Goal: Task Accomplishment & Management: Contribute content

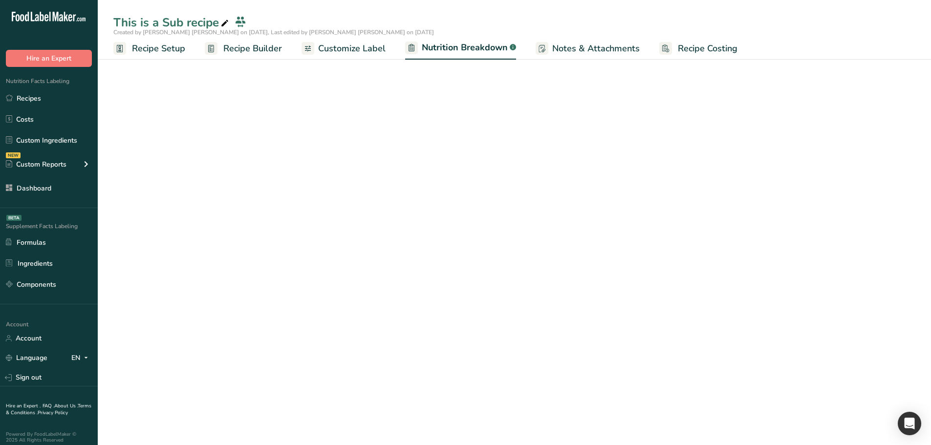
select select "Calories"
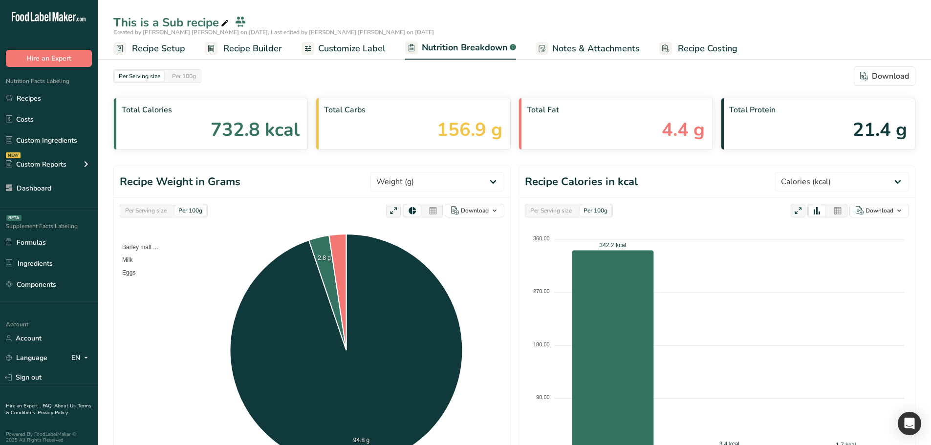
click at [232, 46] on span "Recipe Builder" at bounding box center [252, 48] width 59 height 13
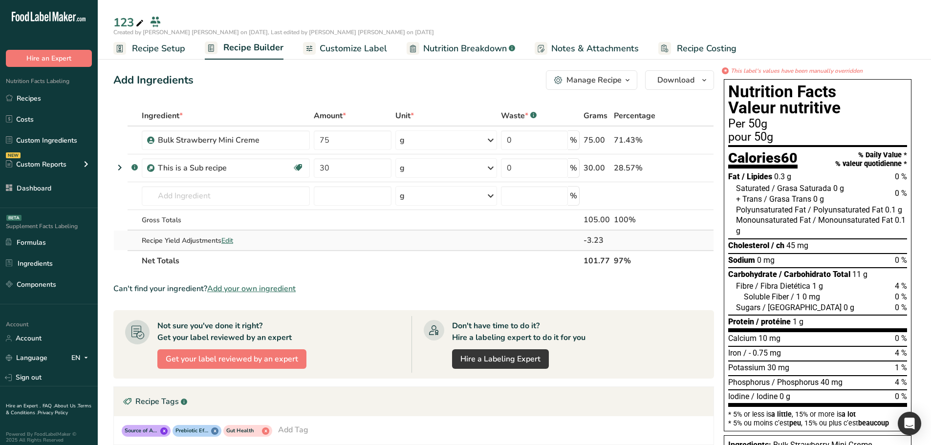
click at [231, 242] on span "Edit" at bounding box center [227, 240] width 12 height 9
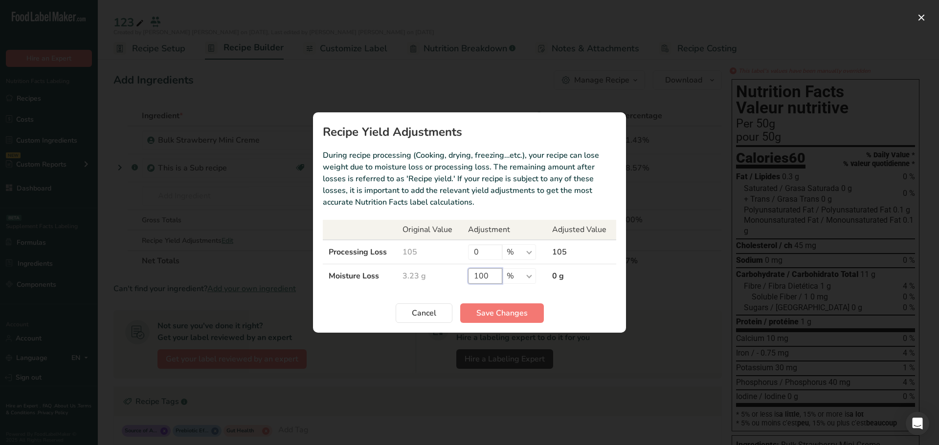
click at [482, 276] on input "100" at bounding box center [485, 276] width 34 height 16
click at [474, 249] on input "0" at bounding box center [485, 252] width 34 height 16
click at [476, 251] on input "0" at bounding box center [485, 252] width 34 height 16
type input "100"
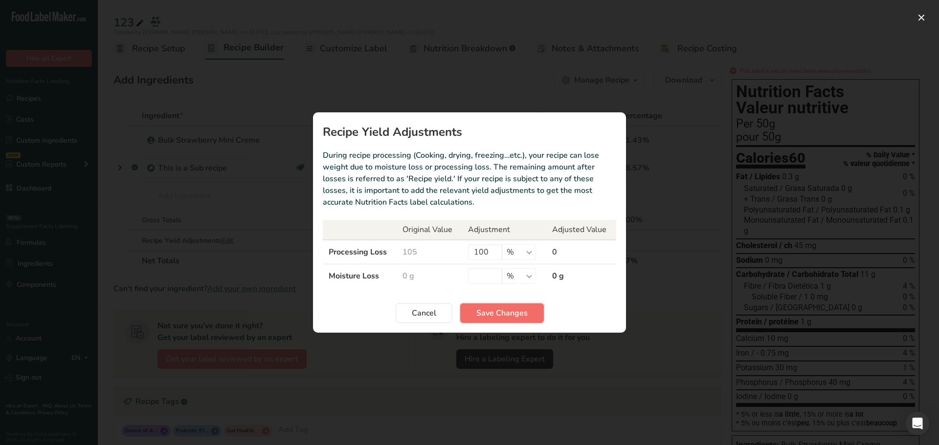
click at [482, 318] on span "Save Changes" at bounding box center [501, 314] width 51 height 12
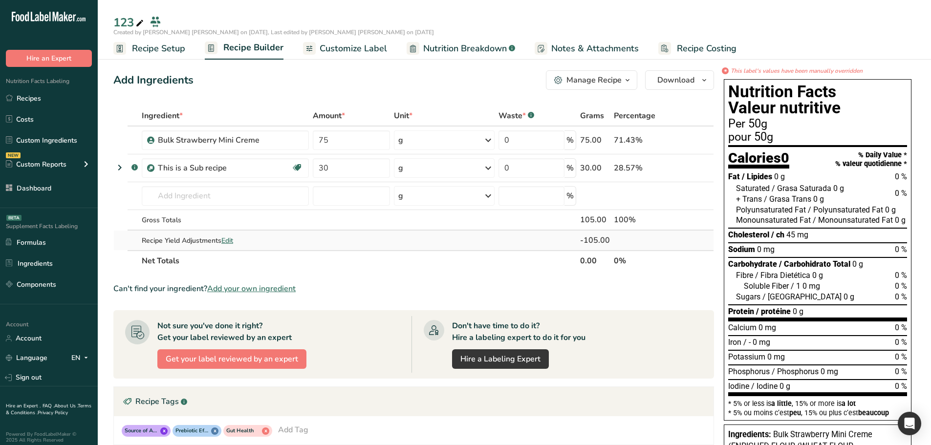
click at [232, 239] on span "Edit" at bounding box center [227, 240] width 12 height 9
click at [231, 240] on span "Edit" at bounding box center [227, 240] width 12 height 9
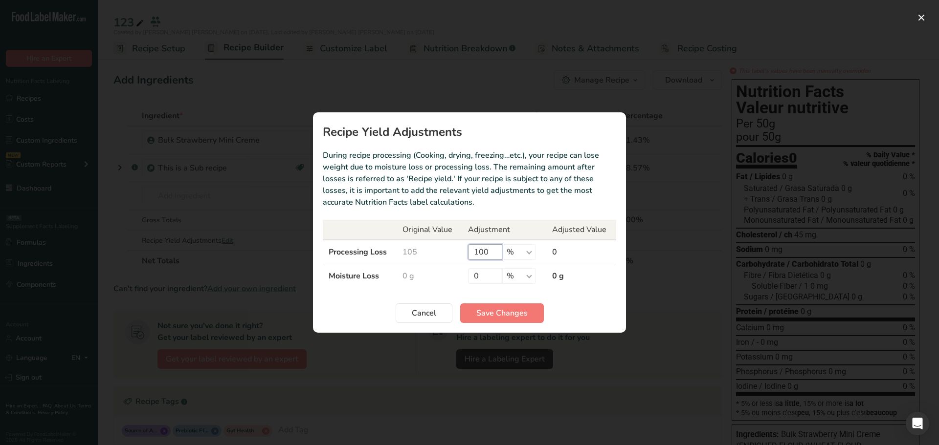
click at [481, 249] on input "100" at bounding box center [485, 252] width 34 height 16
click at [480, 274] on input "0" at bounding box center [485, 276] width 34 height 16
type input "100"
click at [512, 307] on button "Save Changes" at bounding box center [502, 314] width 84 height 20
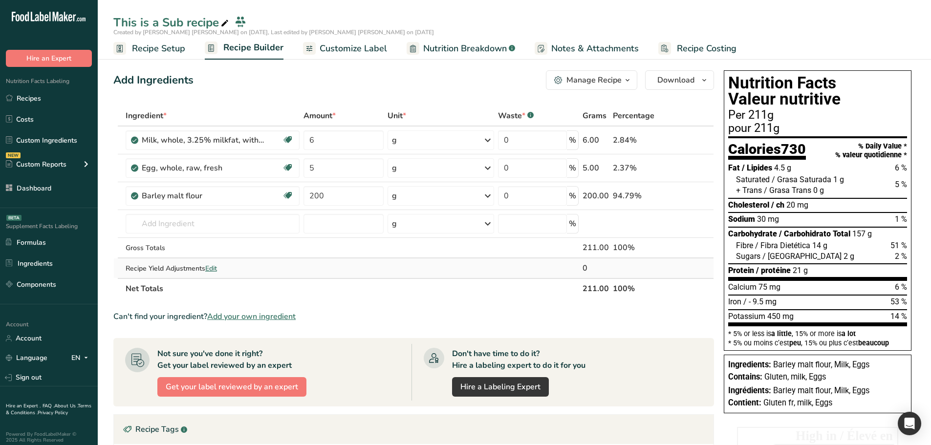
click at [216, 273] on span "Edit" at bounding box center [211, 268] width 12 height 9
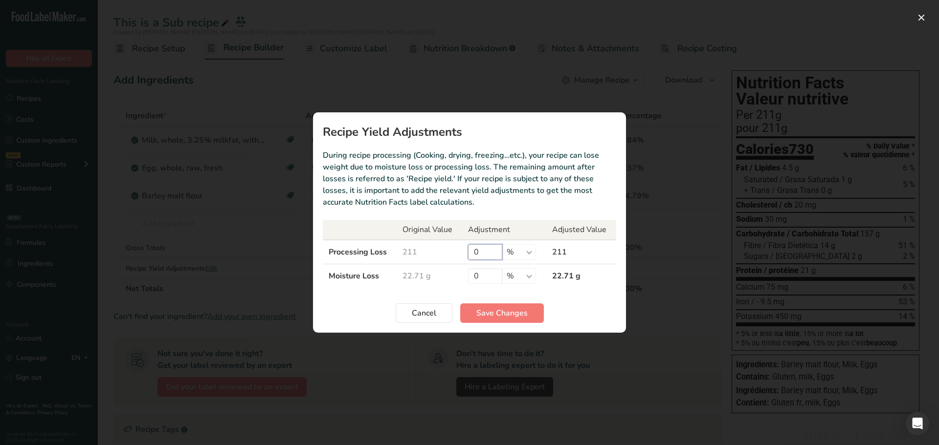
click at [482, 257] on input "0" at bounding box center [485, 252] width 34 height 16
type input "100"
click at [480, 311] on span "Save Changes" at bounding box center [501, 314] width 51 height 12
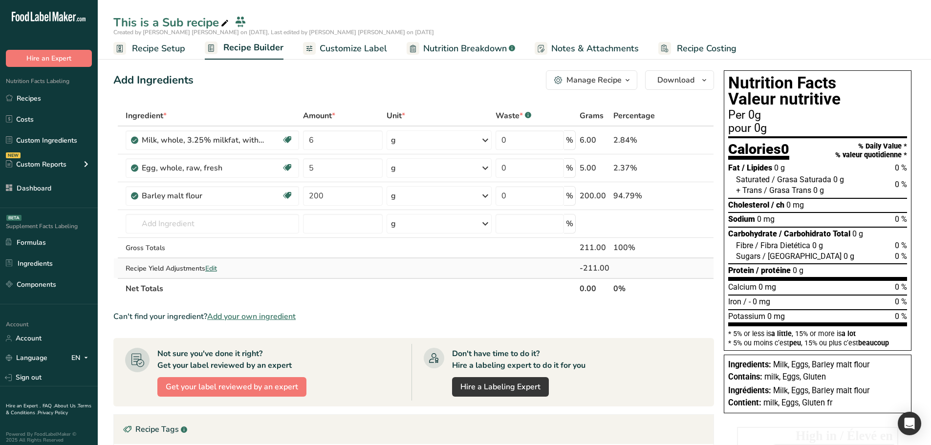
click at [213, 264] on span "Edit" at bounding box center [211, 268] width 12 height 9
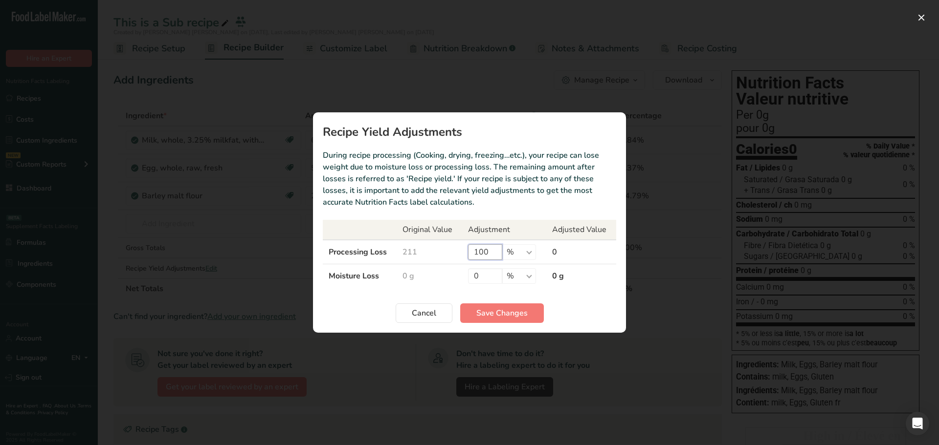
click at [490, 257] on input "100" at bounding box center [485, 252] width 34 height 16
click at [486, 271] on input "0" at bounding box center [485, 276] width 34 height 16
type input "100"
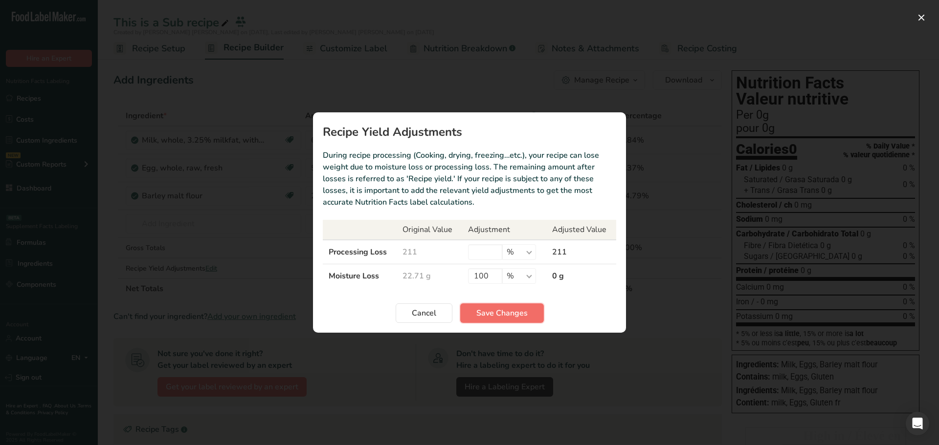
click at [513, 312] on span "Save Changes" at bounding box center [501, 314] width 51 height 12
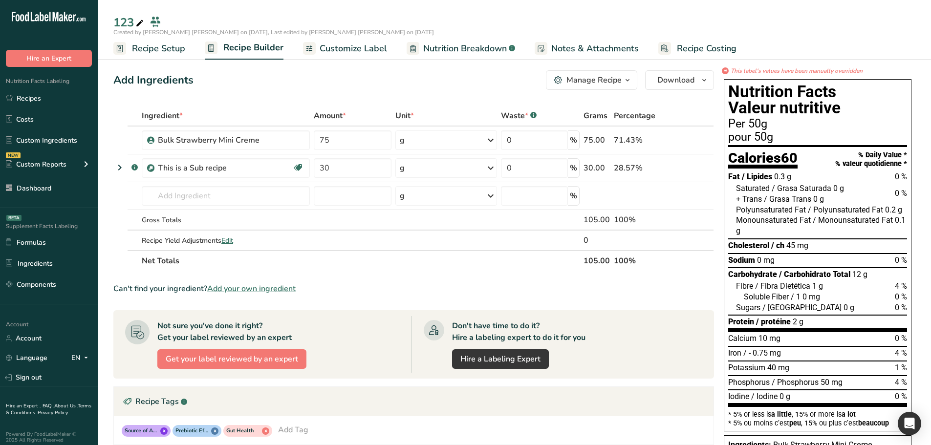
click at [341, 42] on span "Customize Label" at bounding box center [353, 48] width 67 height 13
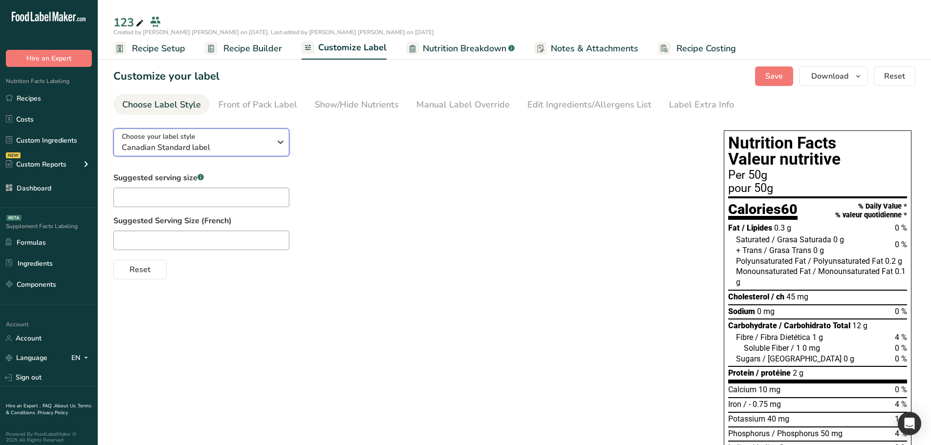
click at [278, 140] on icon "button" at bounding box center [281, 142] width 12 height 18
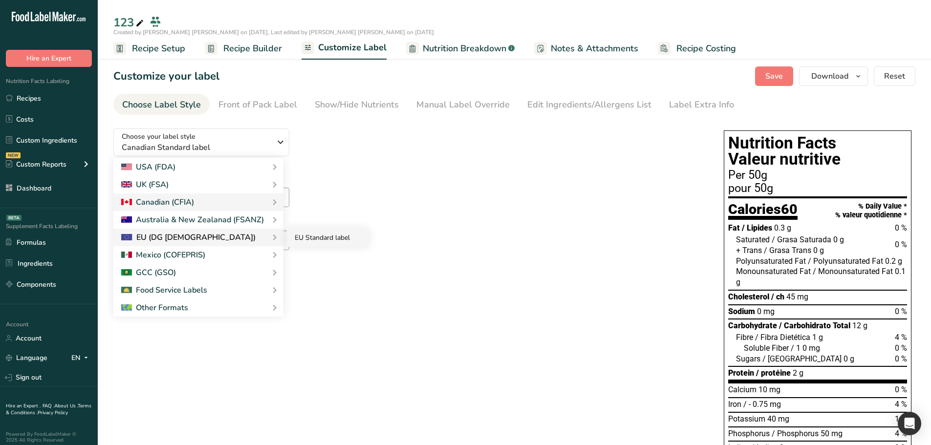
click at [327, 238] on link "EU Standard label" at bounding box center [328, 238] width 82 height 18
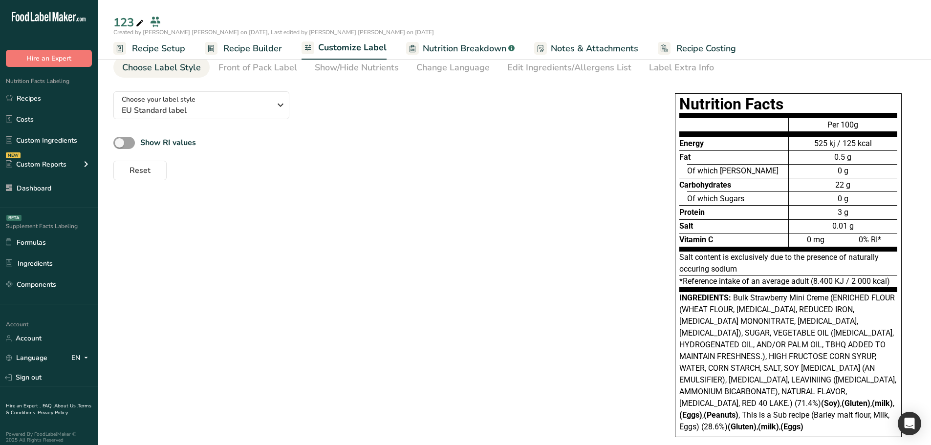
scroll to position [53, 0]
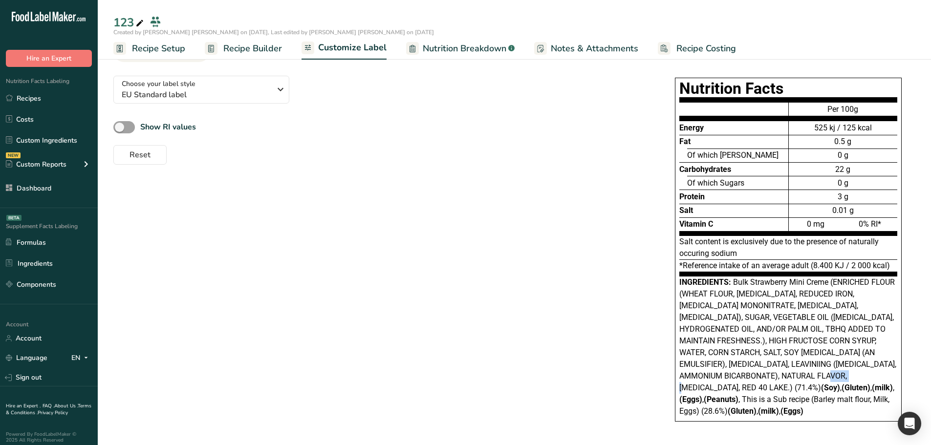
drag, startPoint x: 849, startPoint y: 377, endPoint x: 874, endPoint y: 373, distance: 25.3
click at [743, 339] on span "Bulk Strawberry Mini Creme (ENRICHED FLOUR (WHEAT FLOUR, NIACIN, REDUCED IRON, …" at bounding box center [788, 347] width 217 height 138
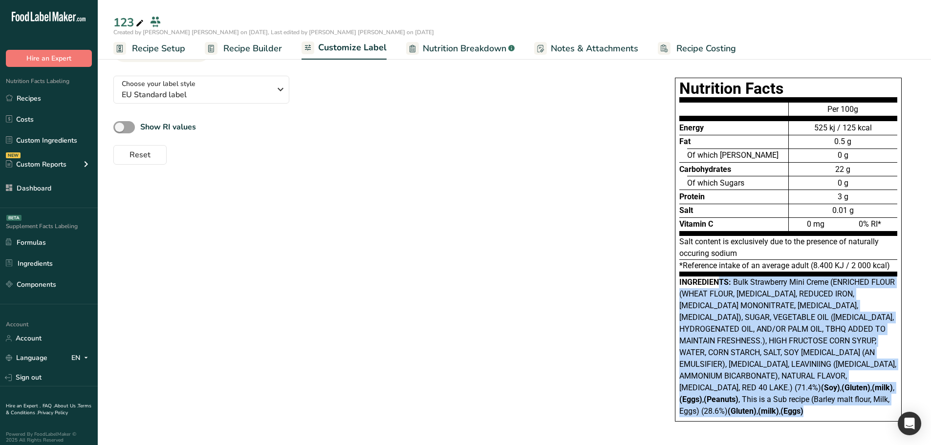
click at [743, 339] on span "Bulk Strawberry Mini Creme (ENRICHED FLOUR (WHEAT FLOUR, NIACIN, REDUCED IRON, …" at bounding box center [788, 347] width 217 height 138
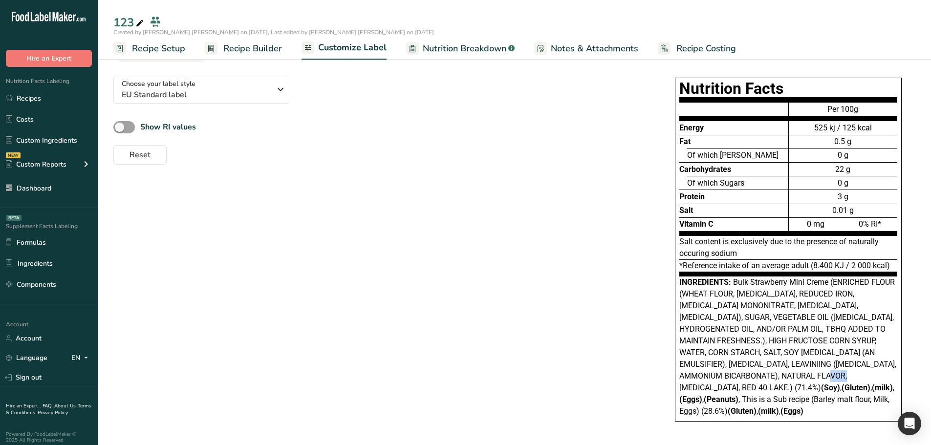
click at [743, 339] on span "Bulk Strawberry Mini Creme (ENRICHED FLOUR (WHEAT FLOUR, NIACIN, REDUCED IRON, …" at bounding box center [788, 347] width 217 height 138
drag, startPoint x: 849, startPoint y: 377, endPoint x: 873, endPoint y: 378, distance: 24.0
click at [743, 339] on span "Bulk Strawberry Mini Creme (ENRICHED FLOUR (WHEAT FLOUR, NIACIN, REDUCED IRON, …" at bounding box center [788, 347] width 217 height 138
drag, startPoint x: 758, startPoint y: 404, endPoint x: 779, endPoint y: 408, distance: 20.8
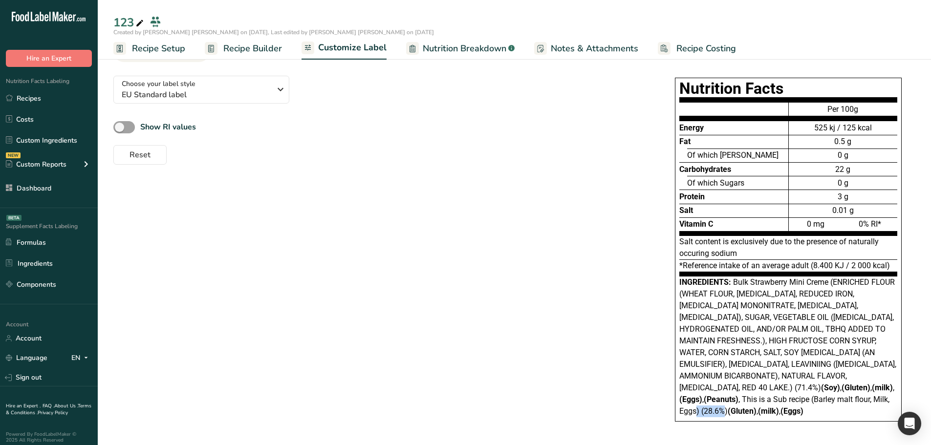
click at [743, 339] on div "Nutrition Facts Energy Fat Of which Saturates Carbohydrates Of which Sugars Pro…" at bounding box center [788, 250] width 227 height 344
click at [743, 339] on span "Bulk Strawberry Mini Creme (ENRICHED FLOUR (WHEAT FLOUR, NIACIN, REDUCED IRON, …" at bounding box center [788, 347] width 217 height 138
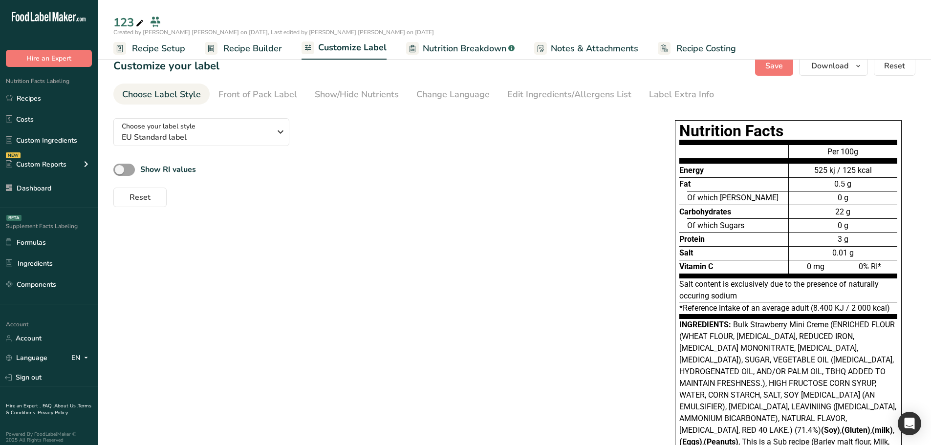
scroll to position [0, 0]
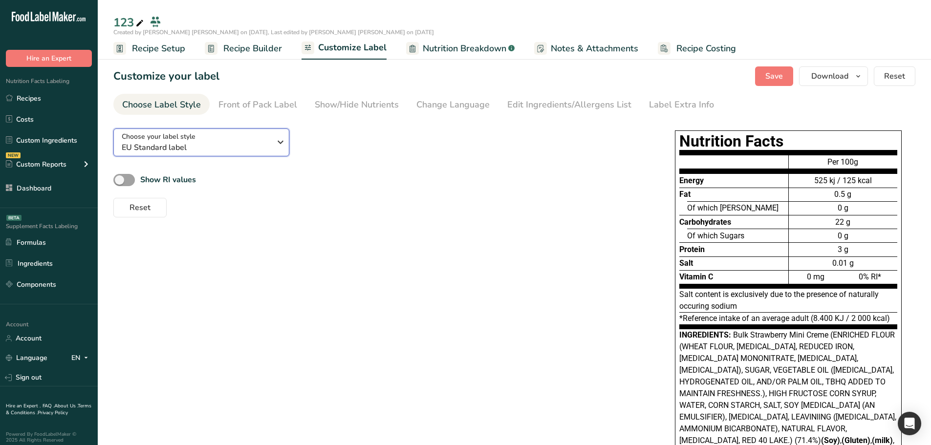
click at [247, 145] on span "EU Standard label" at bounding box center [196, 148] width 149 height 12
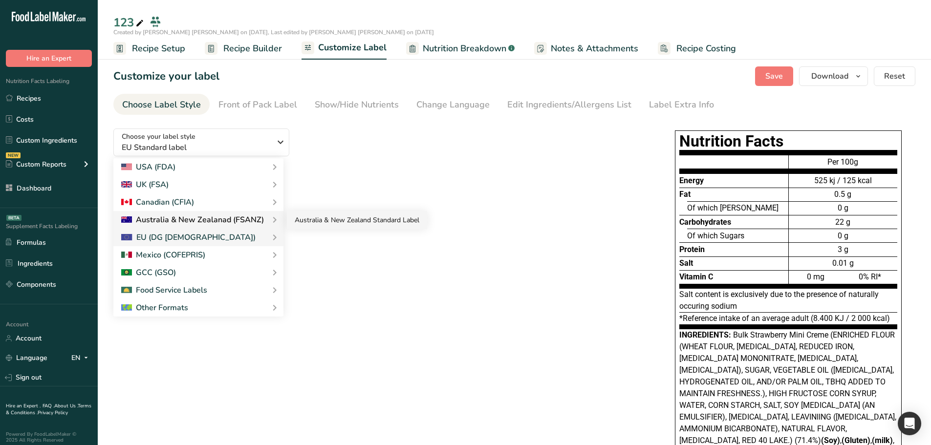
click at [330, 221] on link "Australia & New Zealand Standard Label" at bounding box center [357, 220] width 140 height 18
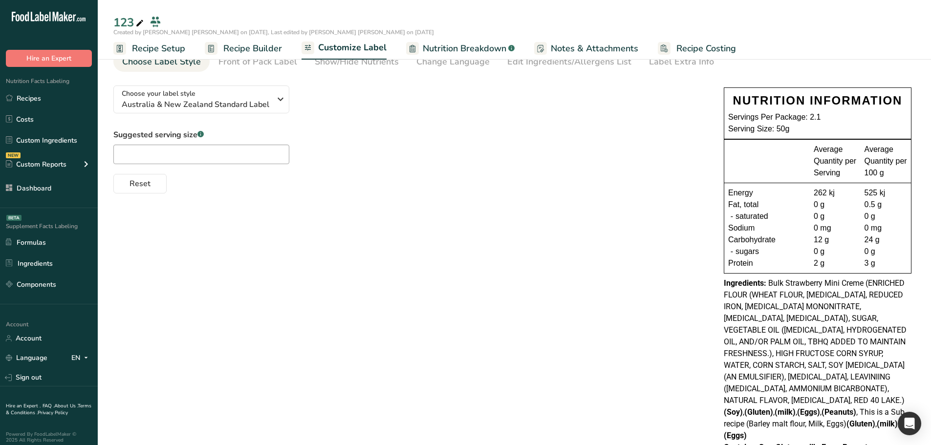
scroll to position [49, 0]
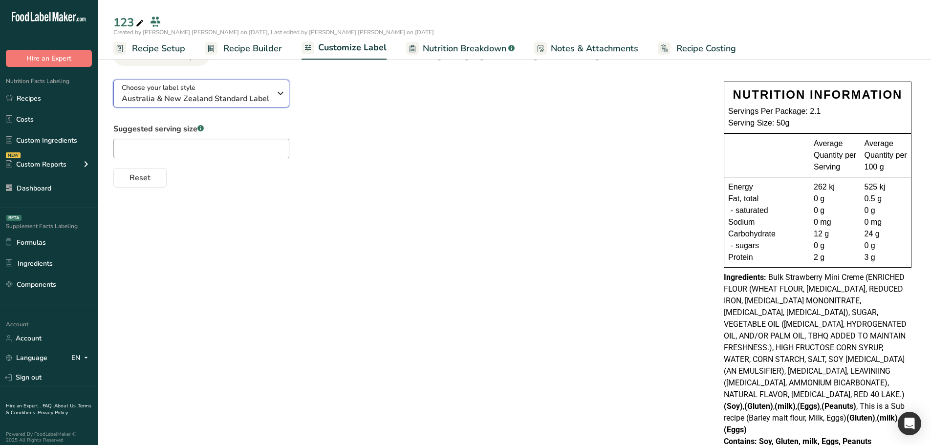
click at [280, 94] on icon "button" at bounding box center [281, 94] width 12 height 18
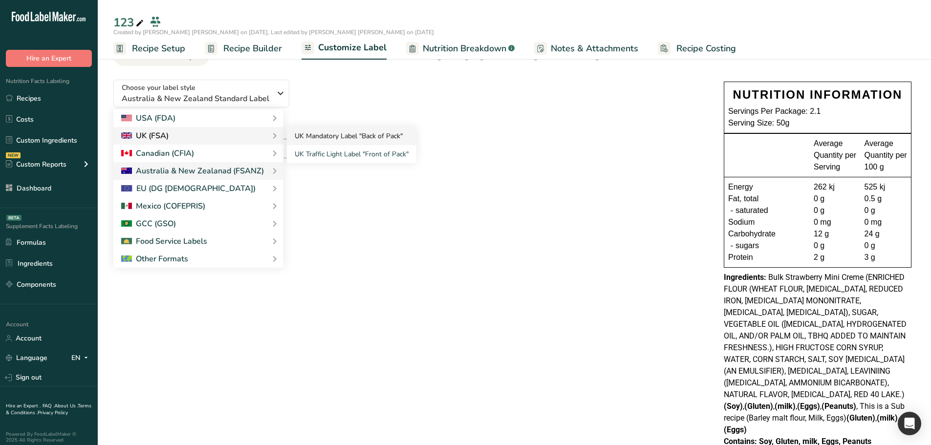
click at [314, 139] on link "UK Mandatory Label "Back of Pack"" at bounding box center [352, 136] width 130 height 18
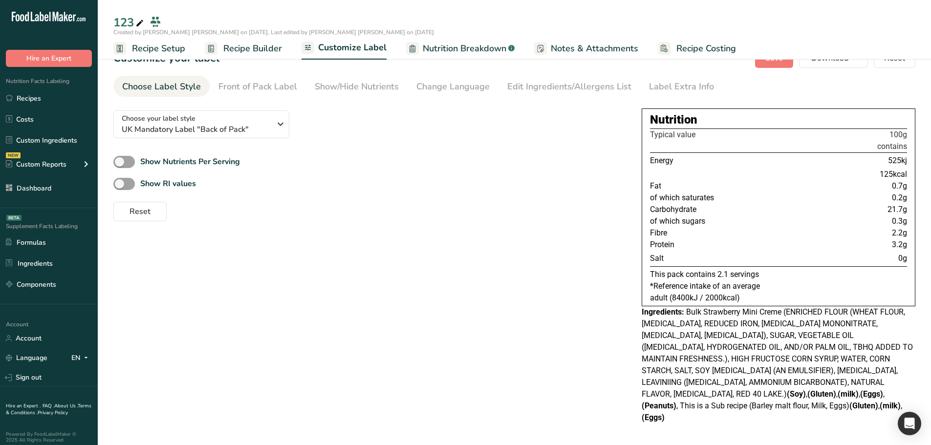
scroll to position [6, 0]
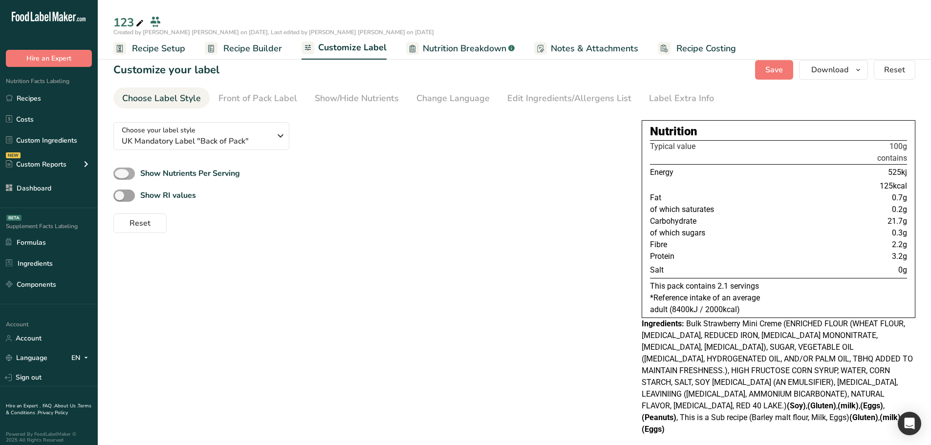
click at [127, 171] on span at bounding box center [124, 174] width 22 height 12
click at [120, 171] on input "Show Nutrients Per Serving" at bounding box center [116, 174] width 6 height 6
checkbox input "true"
click at [130, 196] on span at bounding box center [124, 196] width 22 height 12
click at [120, 196] on input "Show RI values" at bounding box center [116, 196] width 6 height 6
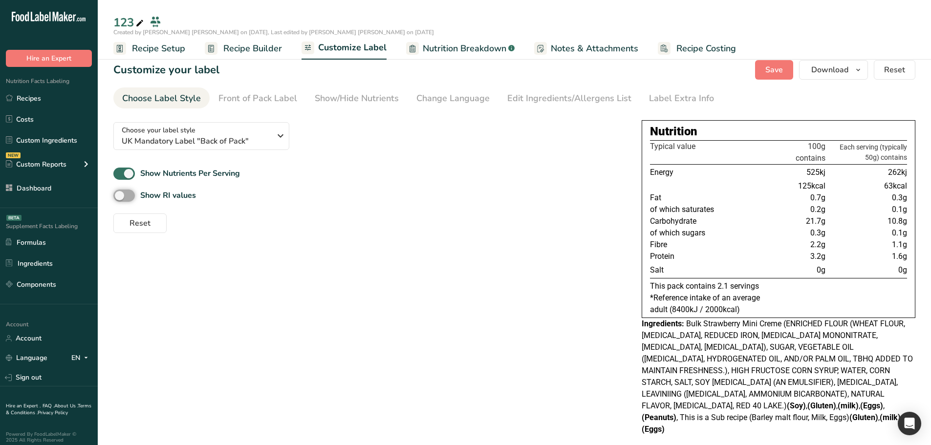
checkbox input "true"
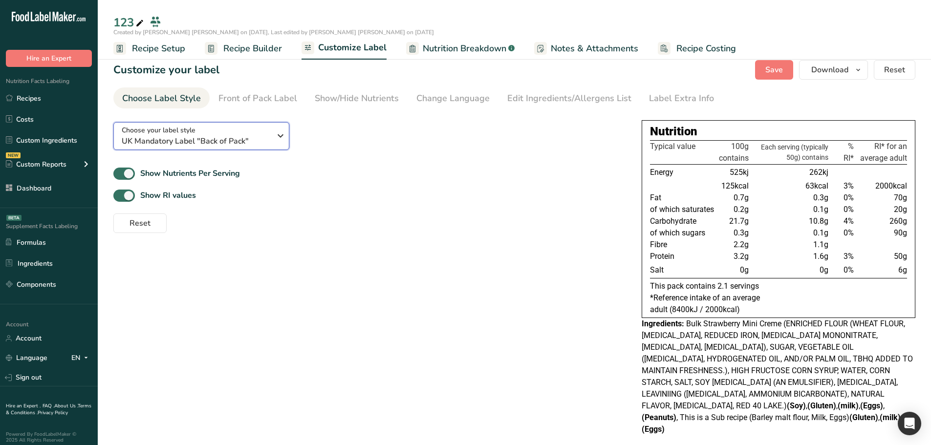
click at [201, 130] on div "Choose your label style UK Mandatory Label "Back of Pack"" at bounding box center [196, 136] width 149 height 22
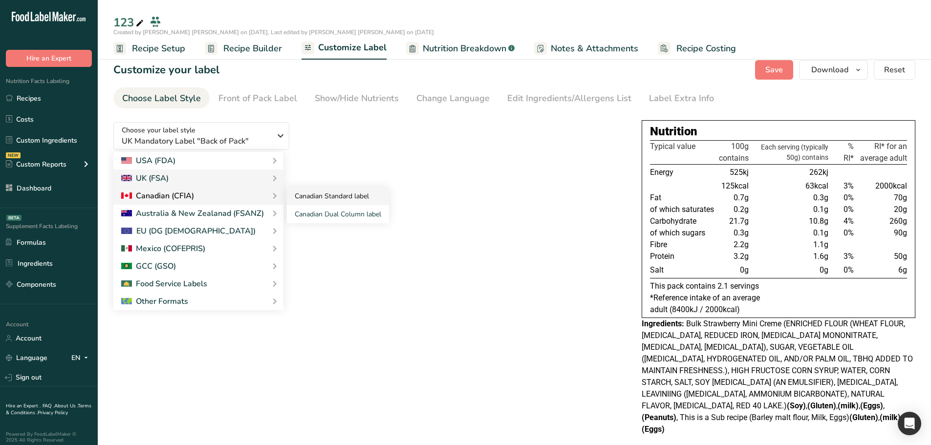
click at [354, 194] on link "Canadian Standard label" at bounding box center [338, 196] width 102 height 18
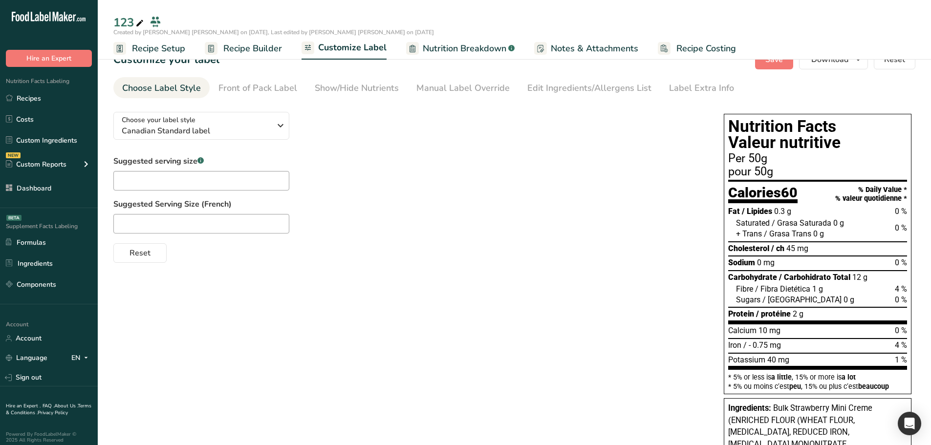
scroll to position [0, 0]
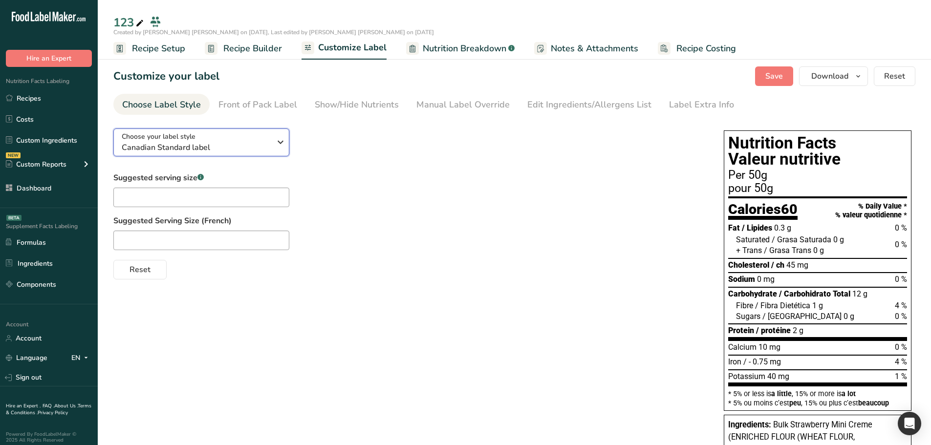
click at [238, 143] on span "Canadian Standard label" at bounding box center [196, 148] width 149 height 12
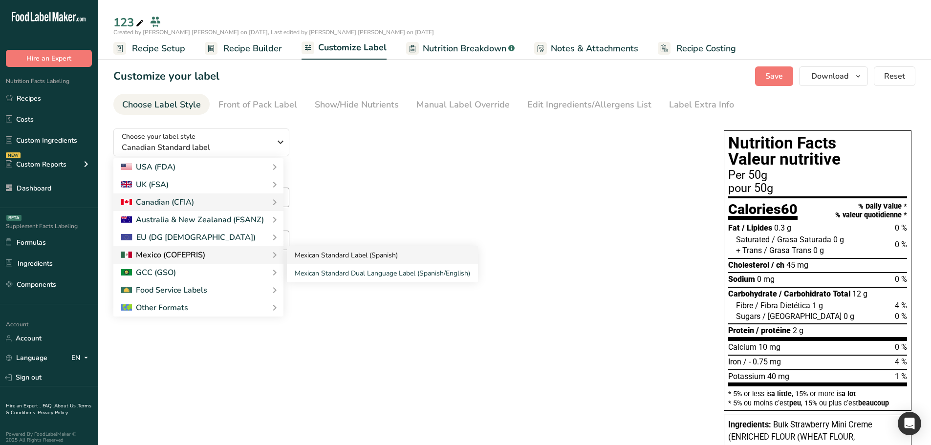
click at [329, 251] on link "Mexican Standard Label (Spanish)" at bounding box center [382, 255] width 191 height 18
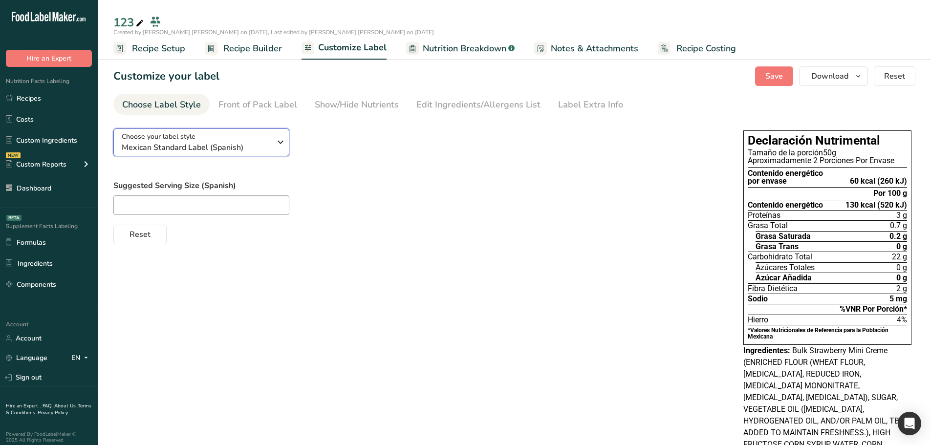
click at [282, 152] on button "Choose your label style Mexican Standard Label (Spanish)" at bounding box center [201, 143] width 176 height 28
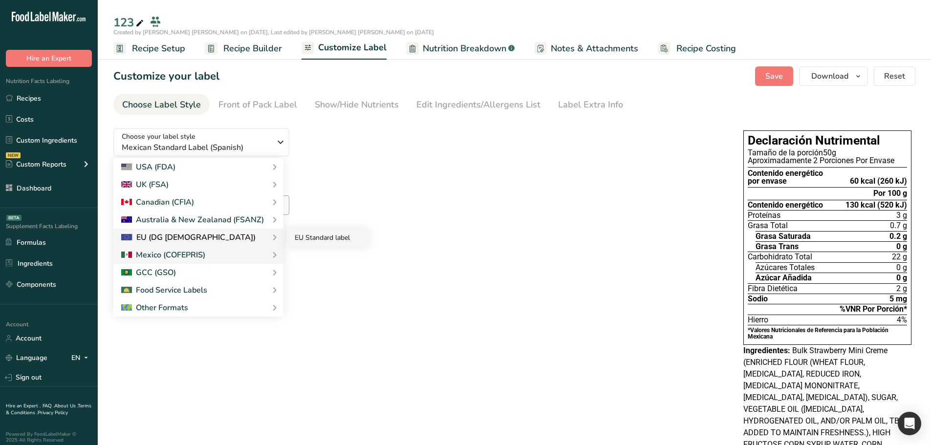
click at [314, 241] on link "EU Standard label" at bounding box center [328, 238] width 82 height 18
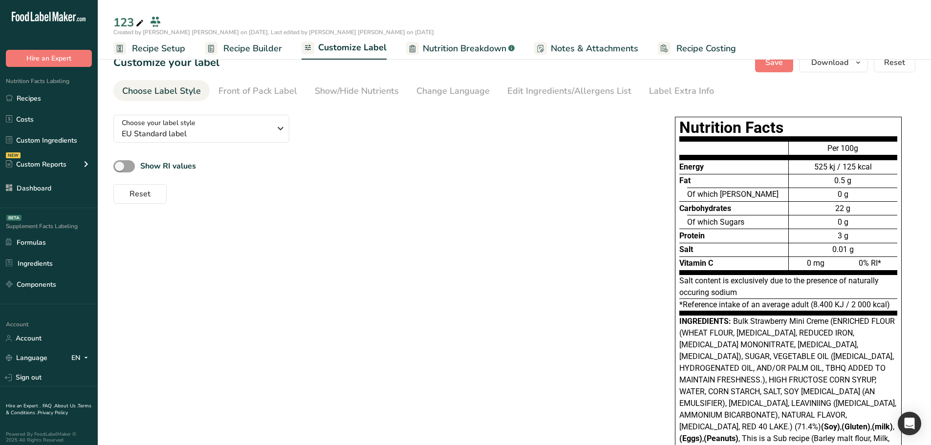
scroll to position [53, 0]
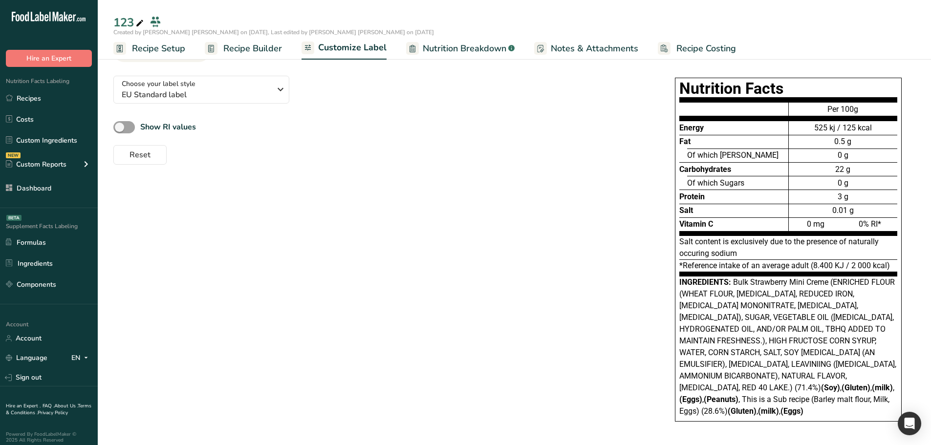
drag, startPoint x: 730, startPoint y: 283, endPoint x: 792, endPoint y: 350, distance: 91.7
click at [743, 339] on div "Ingredients: Bulk Strawberry Mini Creme (ENRICHED FLOUR (WHEAT FLOUR, NIACIN, R…" at bounding box center [789, 347] width 218 height 141
click at [743, 339] on span "Bulk Strawberry Mini Creme (ENRICHED FLOUR (WHEAT FLOUR, NIACIN, REDUCED IRON, …" at bounding box center [788, 347] width 217 height 138
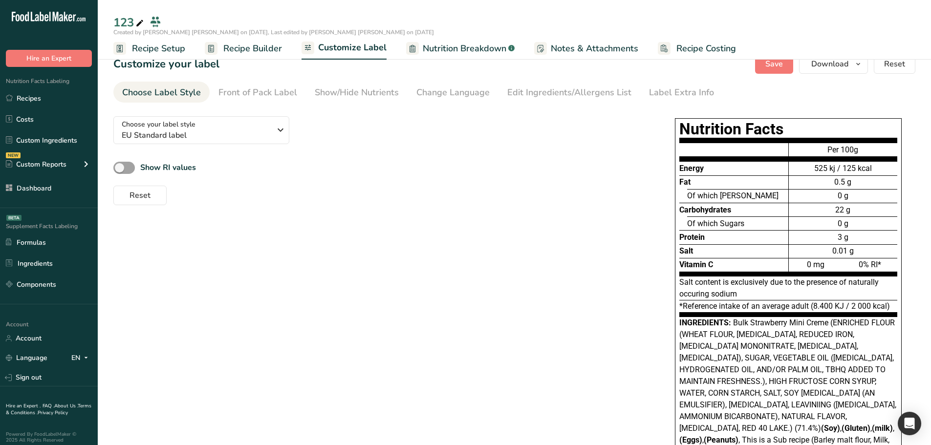
scroll to position [0, 0]
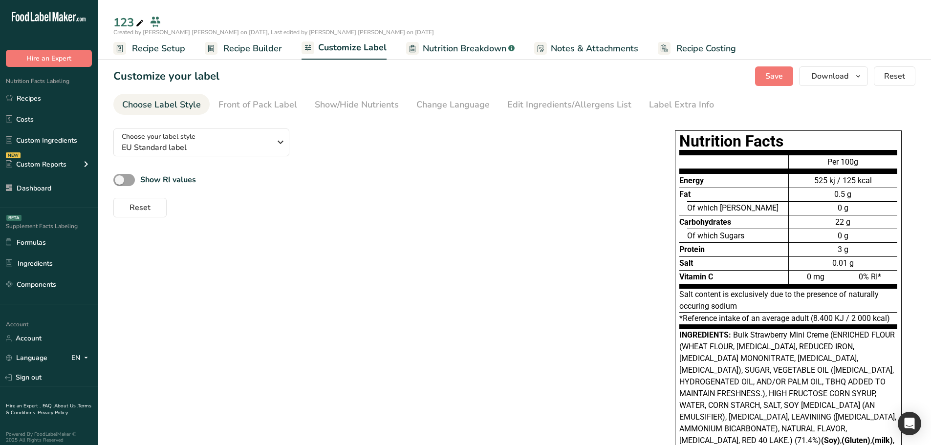
click at [263, 48] on span "Recipe Builder" at bounding box center [252, 48] width 59 height 13
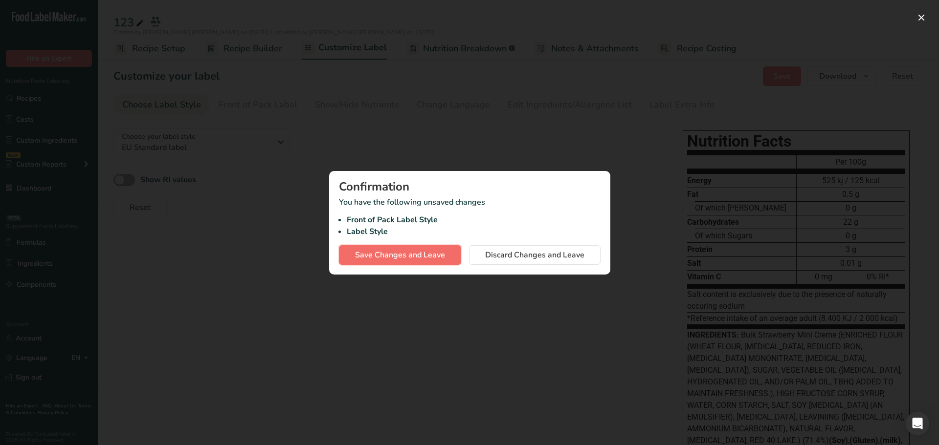
click at [388, 254] on span "Save Changes and Leave" at bounding box center [400, 255] width 90 height 12
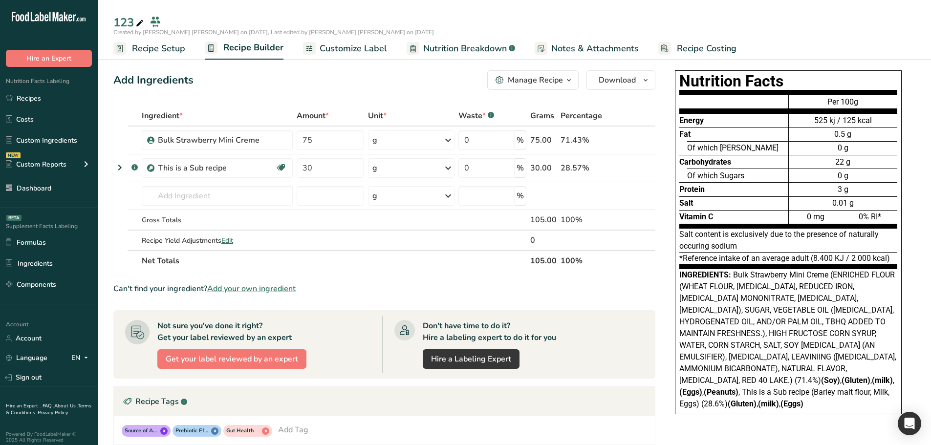
click at [743, 339] on span "Bulk Strawberry Mini Creme (ENRICHED FLOUR (WHEAT FLOUR, NIACIN, REDUCED IRON, …" at bounding box center [788, 339] width 217 height 138
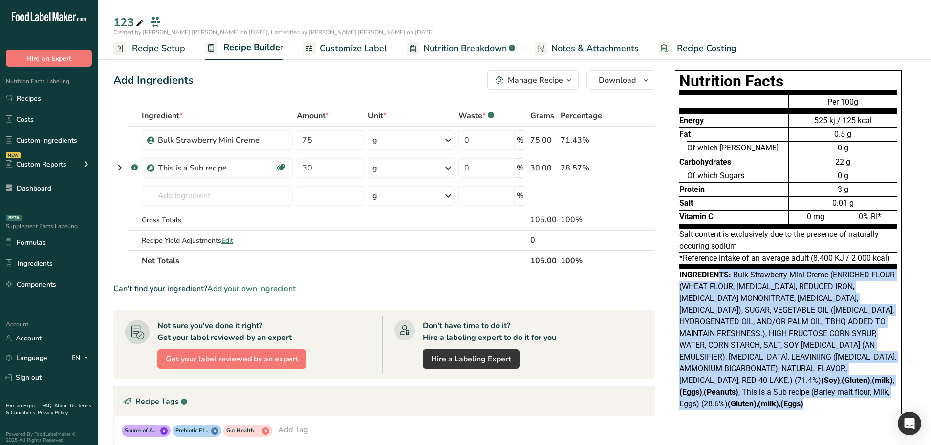
click at [743, 339] on span "Bulk Strawberry Mini Creme (ENRICHED FLOUR (WHEAT FLOUR, NIACIN, REDUCED IRON, …" at bounding box center [788, 339] width 217 height 138
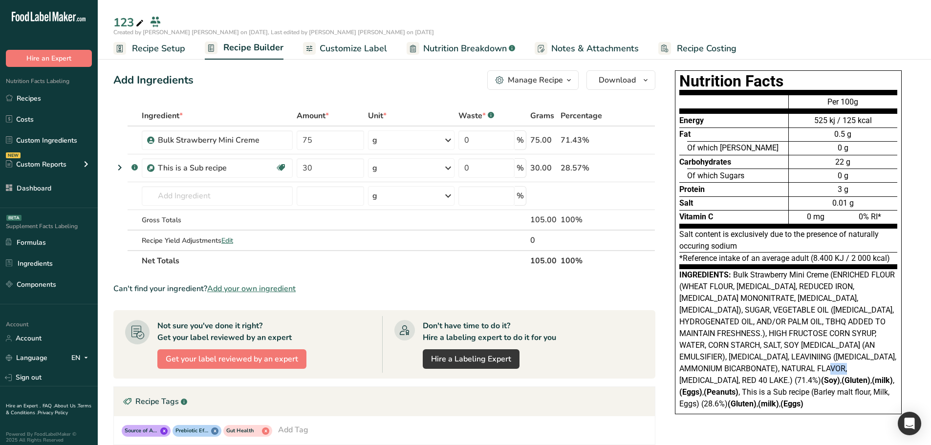
click at [743, 339] on span "Bulk Strawberry Mini Creme (ENRICHED FLOUR (WHEAT FLOUR, NIACIN, REDUCED IRON, …" at bounding box center [788, 339] width 217 height 138
click at [743, 339] on div "Nutrition Facts Energy Fat Of which Saturates Carbohydrates Of which Sugars Pro…" at bounding box center [788, 342] width 254 height 552
click at [569, 141] on div "71.43%" at bounding box center [585, 140] width 48 height 12
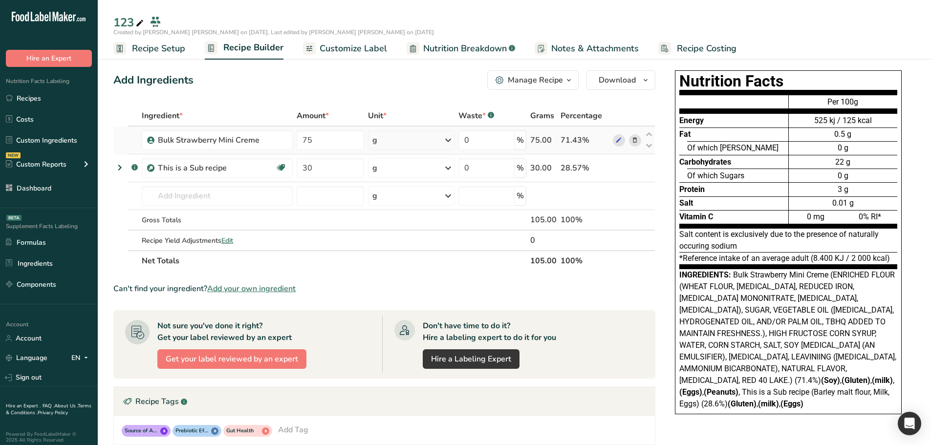
click at [569, 141] on div "71.43%" at bounding box center [585, 140] width 48 height 12
click at [574, 163] on div "28.57%" at bounding box center [585, 168] width 48 height 12
click at [574, 169] on div "28.57%" at bounding box center [585, 168] width 48 height 12
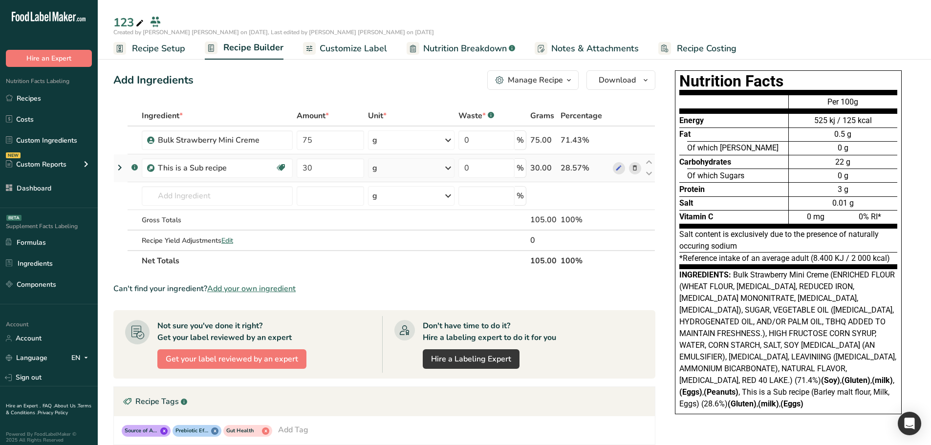
click at [574, 169] on div "28.57%" at bounding box center [585, 168] width 48 height 12
click at [581, 179] on td "28.57%" at bounding box center [585, 168] width 52 height 28
click at [577, 140] on div "71.43%" at bounding box center [585, 140] width 48 height 12
click at [576, 140] on div "71.43%" at bounding box center [585, 140] width 48 height 12
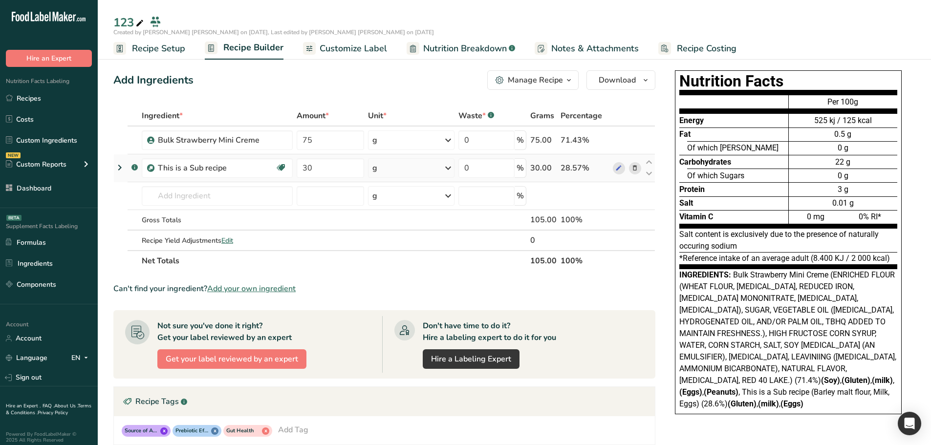
click at [583, 173] on div "28.57%" at bounding box center [585, 168] width 48 height 12
click at [581, 172] on div "28.57%" at bounding box center [585, 168] width 48 height 12
click at [580, 171] on div "28.57%" at bounding box center [585, 168] width 48 height 12
click at [574, 168] on div "28.57%" at bounding box center [585, 168] width 48 height 12
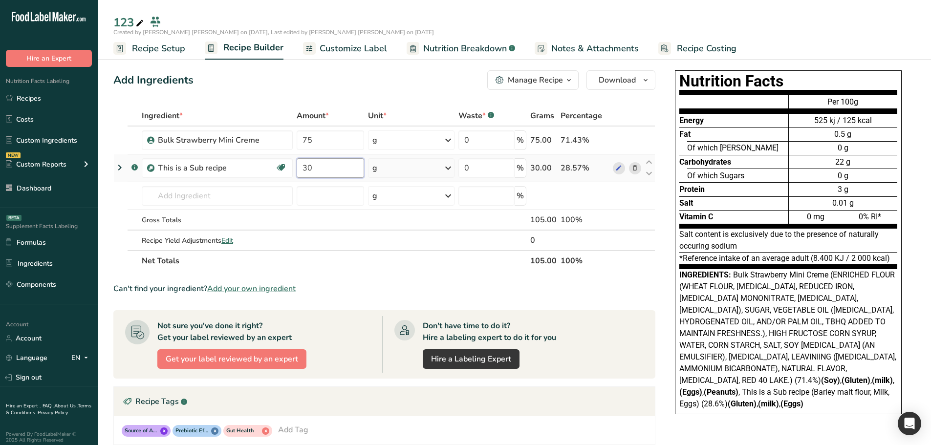
click at [323, 166] on input "30" at bounding box center [330, 168] width 67 height 20
type input "3"
type input "25"
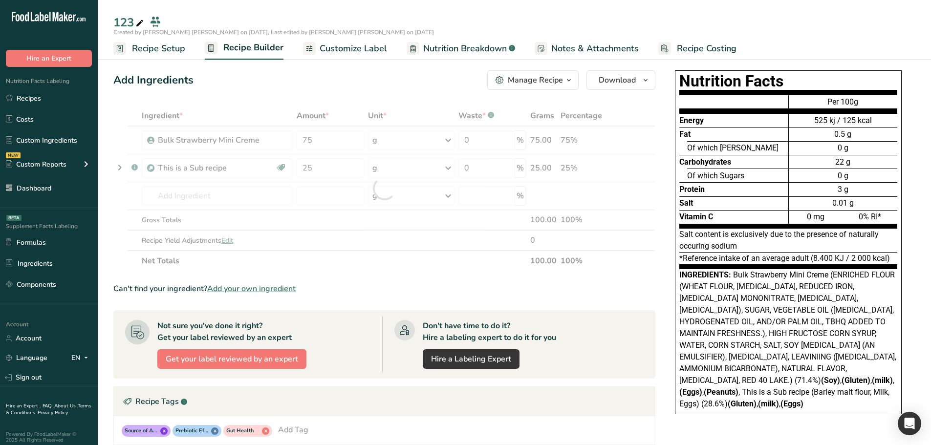
click at [668, 226] on div "Nutrition Facts Energy Fat Of which Saturates Carbohydrates Of which Sugars Pro…" at bounding box center [788, 247] width 254 height 362
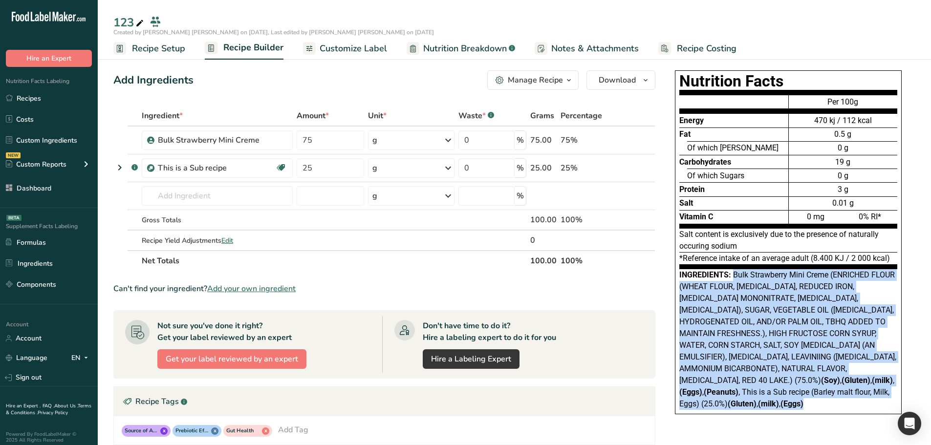
drag, startPoint x: 734, startPoint y: 275, endPoint x: 891, endPoint y: 400, distance: 200.0
click at [743, 339] on div "Nutrition Facts Energy Fat Of which Saturates Carbohydrates Of which Sugars Pro…" at bounding box center [788, 242] width 227 height 344
click at [743, 339] on div "Ingredients: Bulk Strawberry Mini Creme (ENRICHED FLOUR (WHEAT FLOUR, NIACIN, R…" at bounding box center [789, 339] width 218 height 141
drag, startPoint x: 880, startPoint y: 391, endPoint x: 677, endPoint y: 273, distance: 235.7
click at [677, 273] on div "Nutrition Facts Energy Fat Of which Saturates Carbohydrates Of which Sugars Pro…" at bounding box center [788, 242] width 227 height 344
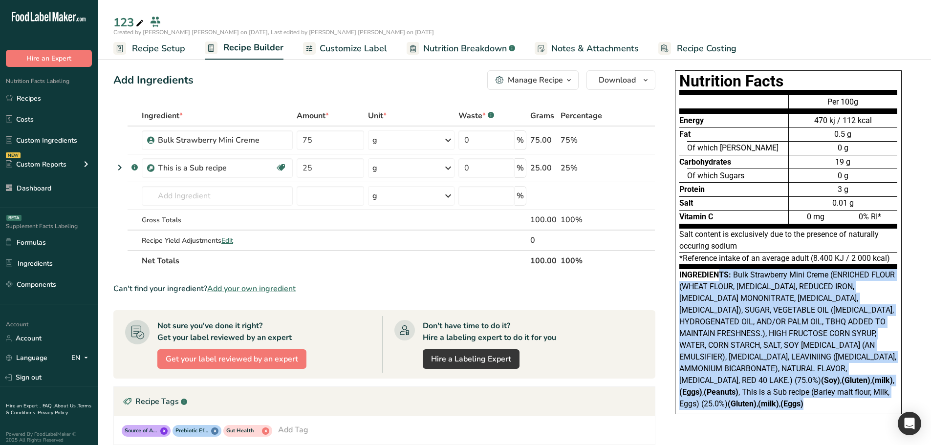
click at [715, 296] on span "Bulk Strawberry Mini Creme (ENRICHED FLOUR (WHEAT FLOUR, NIACIN, REDUCED IRON, …" at bounding box center [788, 339] width 217 height 138
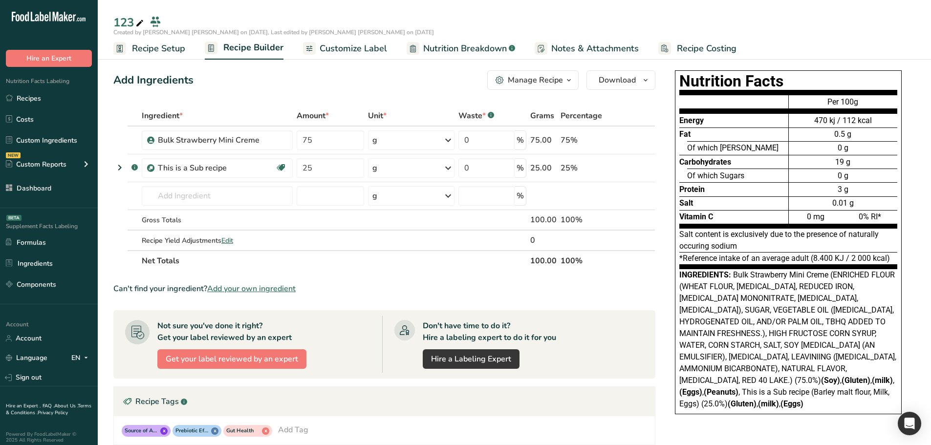
click at [743, 339] on span "Bulk Strawberry Mini Creme (ENRICHED FLOUR (WHEAT FLOUR, NIACIN, REDUCED IRON, …" at bounding box center [788, 339] width 217 height 138
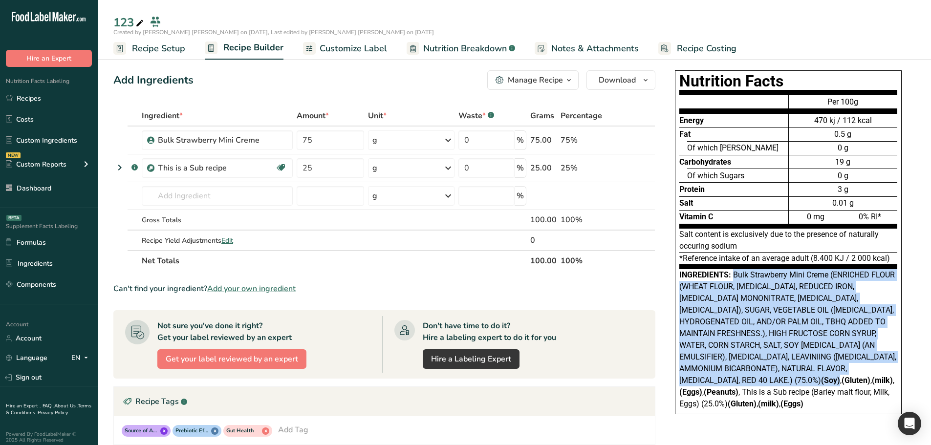
drag, startPoint x: 732, startPoint y: 277, endPoint x: 894, endPoint y: 370, distance: 185.9
click at [743, 339] on div "Ingredients: Bulk Strawberry Mini Creme (ENRICHED FLOUR (WHEAT FLOUR, NIACIN, R…" at bounding box center [789, 339] width 218 height 141
click at [743, 339] on span "Bulk Strawberry Mini Creme (ENRICHED FLOUR (WHEAT FLOUR, NIACIN, REDUCED IRON, …" at bounding box center [788, 339] width 217 height 138
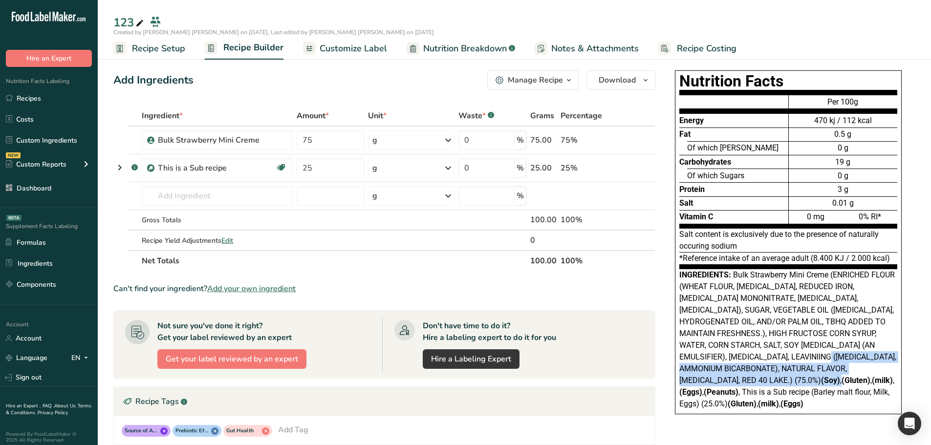
drag, startPoint x: 896, startPoint y: 368, endPoint x: 839, endPoint y: 355, distance: 58.1
click at [743, 339] on div "Ingredients: Bulk Strawberry Mini Creme (ENRICHED FLOUR (WHEAT FLOUR, NIACIN, R…" at bounding box center [789, 339] width 218 height 141
click at [743, 322] on span "Bulk Strawberry Mini Creme (ENRICHED FLOUR (WHEAT FLOUR, NIACIN, REDUCED IRON, …" at bounding box center [788, 339] width 217 height 138
click at [666, 201] on div "Nutrition Facts Energy Fat Of which Saturates Carbohydrates Of which Sugars Pro…" at bounding box center [788, 247] width 254 height 362
click at [448, 46] on span "Nutrition Breakdown" at bounding box center [465, 48] width 84 height 13
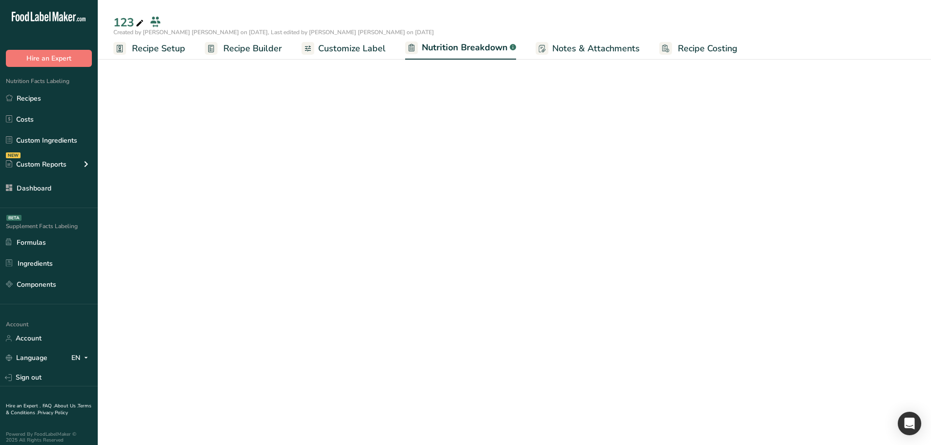
select select "Calories"
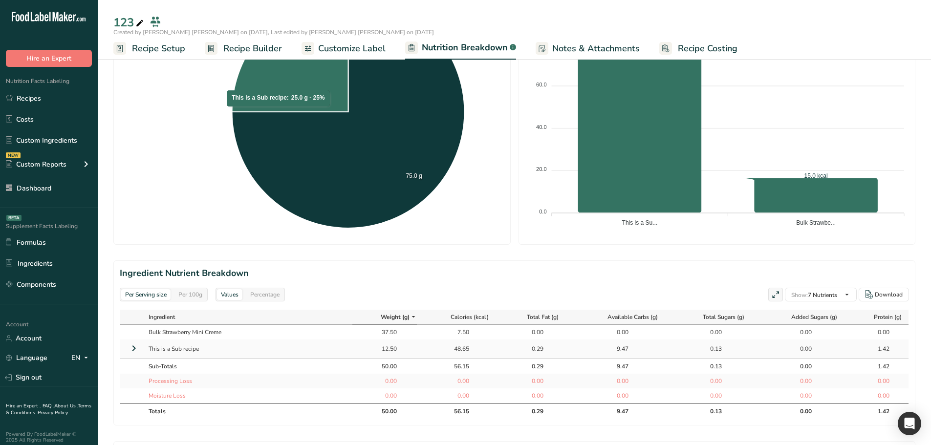
scroll to position [244, 0]
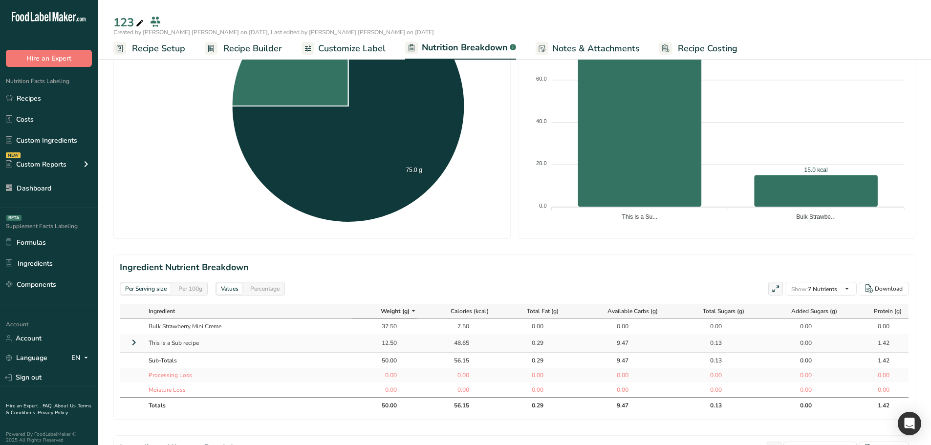
click at [136, 339] on icon at bounding box center [134, 343] width 12 height 18
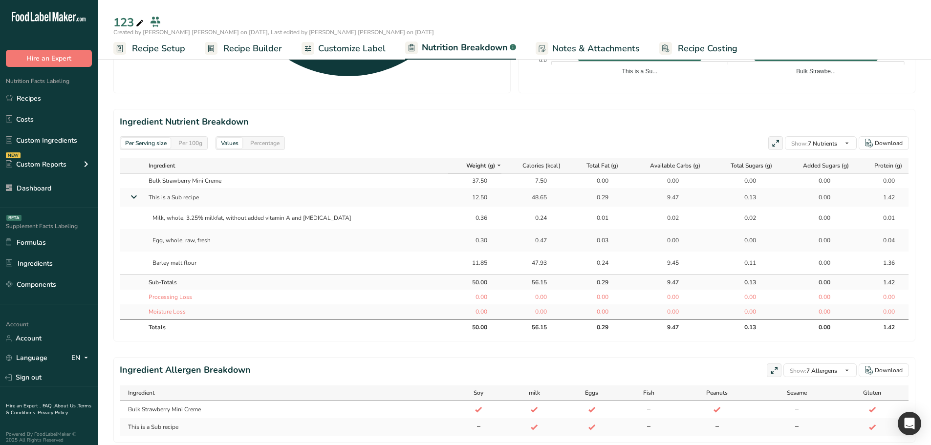
scroll to position [391, 0]
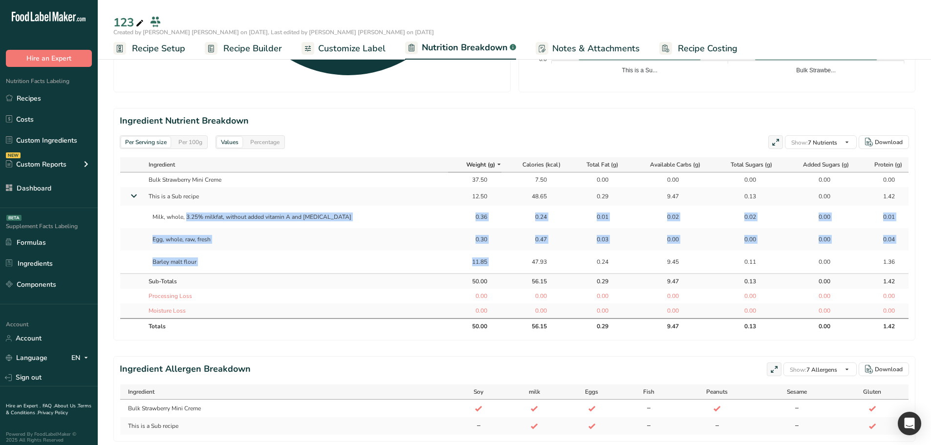
drag, startPoint x: 150, startPoint y: 214, endPoint x: 492, endPoint y: 266, distance: 346.2
click at [494, 266] on tbody "Bulk Strawberry Mini Creme 37.50 7.50 0.00 0.00 0.00 0.00 0.00 This is a Sub re…" at bounding box center [514, 246] width 789 height 146
click at [479, 261] on td "11.85" at bounding box center [474, 262] width 53 height 22
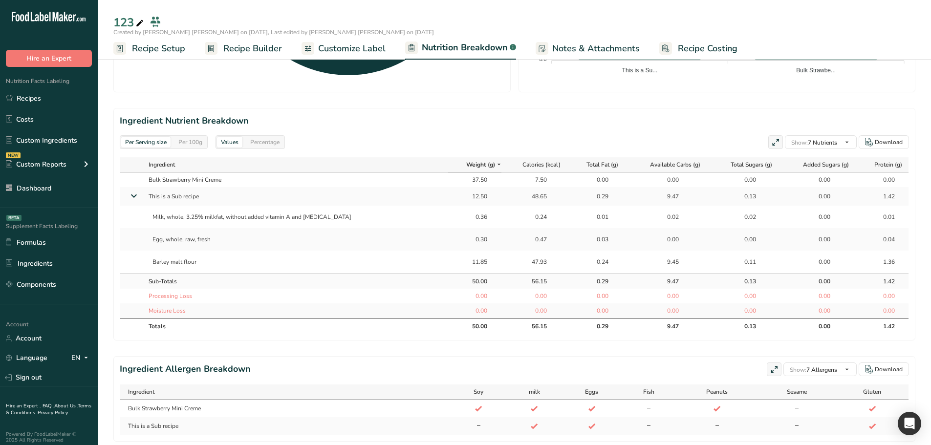
drag, startPoint x: 472, startPoint y: 261, endPoint x: 451, endPoint y: 215, distance: 50.3
click at [451, 215] on tbody "Bulk Strawberry Mini Creme 37.50 7.50 0.00 0.00 0.00 0.00 0.00 This is a Sub re…" at bounding box center [514, 246] width 789 height 146
click at [464, 214] on div "0.36" at bounding box center [475, 217] width 24 height 9
click at [463, 214] on div "0.36" at bounding box center [475, 217] width 24 height 9
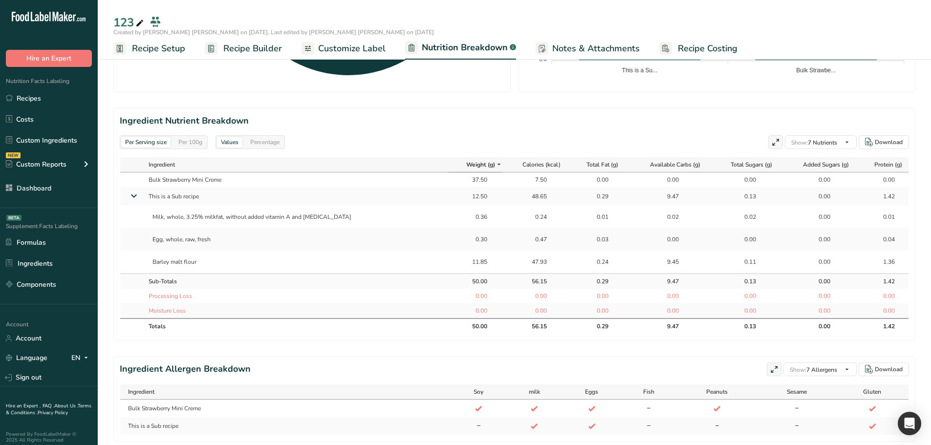
click at [463, 235] on div "0.30" at bounding box center [475, 239] width 24 height 9
click at [463, 260] on div "11.85" at bounding box center [475, 262] width 24 height 9
click at [463, 238] on div "0.30" at bounding box center [475, 239] width 24 height 9
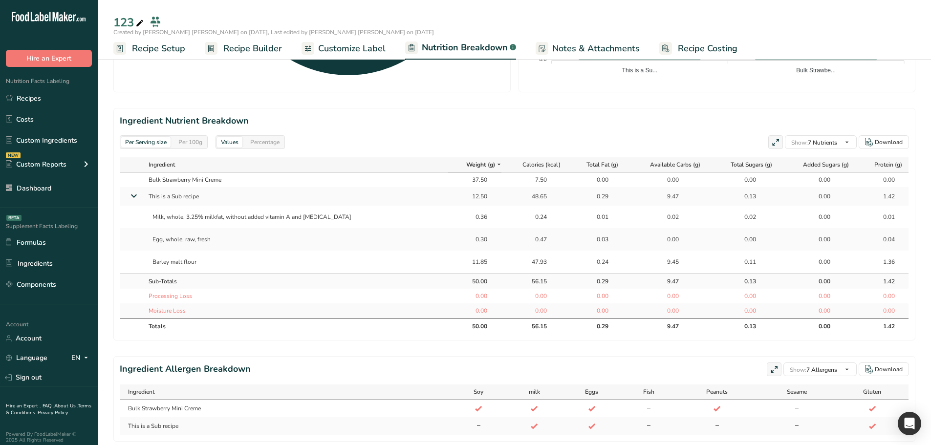
click at [463, 238] on div "0.30" at bounding box center [475, 239] width 24 height 9
click at [461, 221] on td "0.36" at bounding box center [474, 217] width 53 height 22
click at [463, 220] on div "0.36" at bounding box center [475, 217] width 24 height 9
click at [463, 266] on div "11.85" at bounding box center [475, 262] width 24 height 9
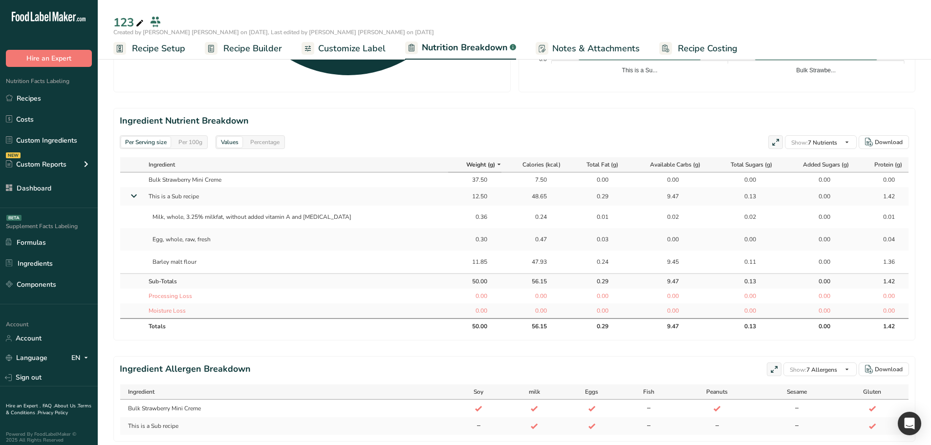
drag, startPoint x: 451, startPoint y: 196, endPoint x: 468, endPoint y: 199, distance: 17.4
click at [468, 199] on div "12.50" at bounding box center [475, 196] width 44 height 9
click at [463, 199] on div "12.50" at bounding box center [475, 196] width 24 height 9
click at [463, 262] on div "11.85" at bounding box center [475, 262] width 24 height 9
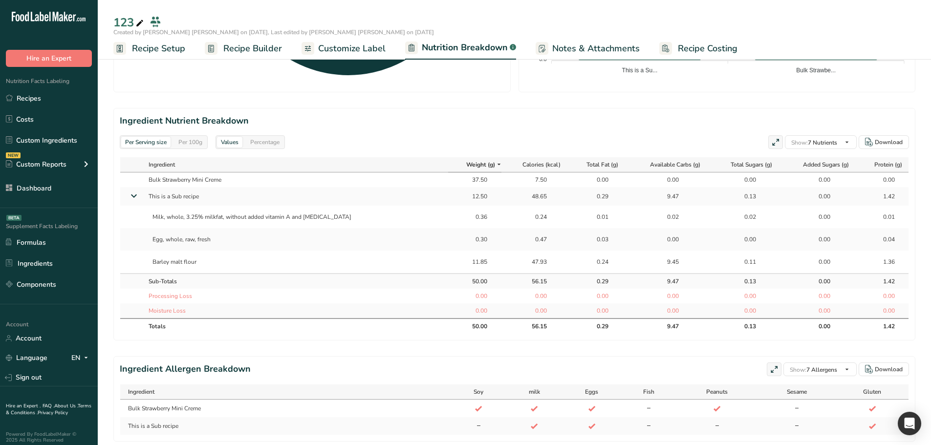
click at [463, 258] on div "11.85" at bounding box center [475, 262] width 24 height 9
drag, startPoint x: 469, startPoint y: 262, endPoint x: 451, endPoint y: 218, distance: 48.2
click at [451, 218] on tbody "Bulk Strawberry Mini Creme 37.50 7.50 0.00 0.00 0.00 0.00 0.00 This is a Sub re…" at bounding box center [514, 246] width 789 height 146
click at [463, 217] on div "0.36" at bounding box center [475, 217] width 24 height 9
drag, startPoint x: 469, startPoint y: 260, endPoint x: 454, endPoint y: 222, distance: 41.2
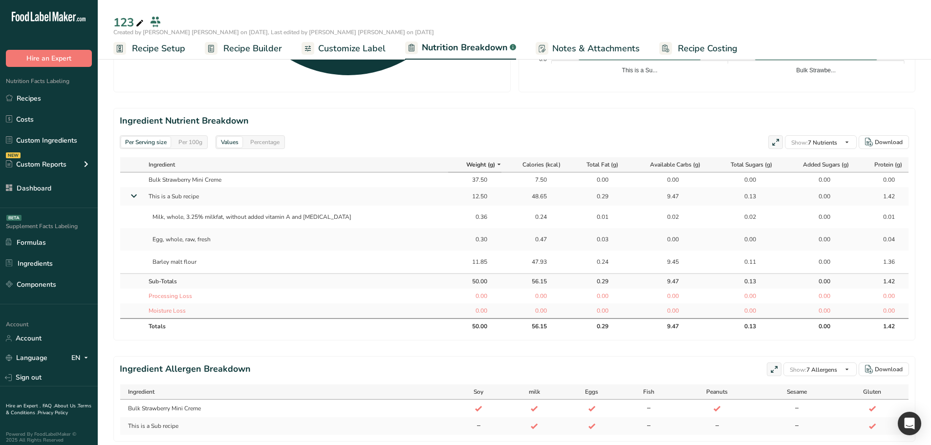
click at [454, 222] on tbody "Bulk Strawberry Mini Creme 37.50 7.50 0.00 0.00 0.00 0.00 0.00 This is a Sub re…" at bounding box center [514, 246] width 789 height 146
click at [457, 221] on td "0.36" at bounding box center [474, 217] width 53 height 22
drag, startPoint x: 450, startPoint y: 213, endPoint x: 470, endPoint y: 264, distance: 54.5
click at [470, 264] on tbody "Bulk Strawberry Mini Creme 37.50 7.50 0.00 0.00 0.00 0.00 0.00 This is a Sub re…" at bounding box center [514, 246] width 789 height 146
click at [470, 264] on div "11.85" at bounding box center [475, 262] width 44 height 9
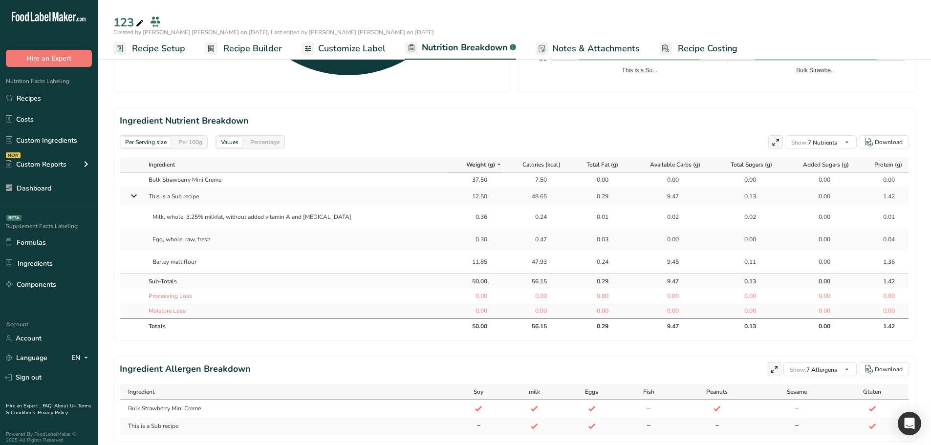
drag, startPoint x: 469, startPoint y: 264, endPoint x: 452, endPoint y: 215, distance: 52.0
click at [452, 215] on tbody "Bulk Strawberry Mini Creme 37.50 7.50 0.00 0.00 0.00 0.00 0.00 This is a Sub re…" at bounding box center [514, 246] width 789 height 146
click at [472, 237] on div "0.30" at bounding box center [475, 239] width 44 height 9
drag, startPoint x: 471, startPoint y: 261, endPoint x: 449, endPoint y: 215, distance: 50.7
click at [449, 215] on tbody "Bulk Strawberry Mini Creme 37.50 7.50 0.00 0.00 0.00 0.00 0.00 This is a Sub re…" at bounding box center [514, 246] width 789 height 146
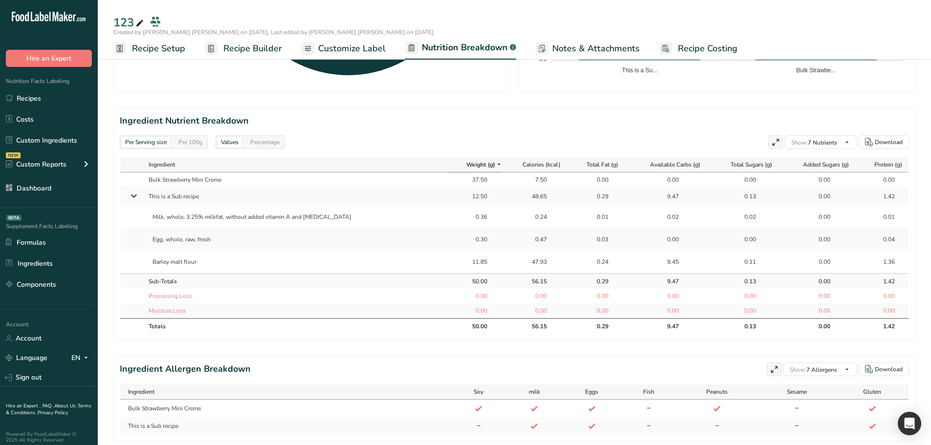
click at [502, 235] on td "0.47" at bounding box center [535, 239] width 66 height 22
click at [463, 217] on div "0.36" at bounding box center [475, 217] width 24 height 9
click at [463, 215] on div "0.36" at bounding box center [475, 217] width 24 height 9
click at [466, 218] on div "0.36" at bounding box center [475, 217] width 24 height 9
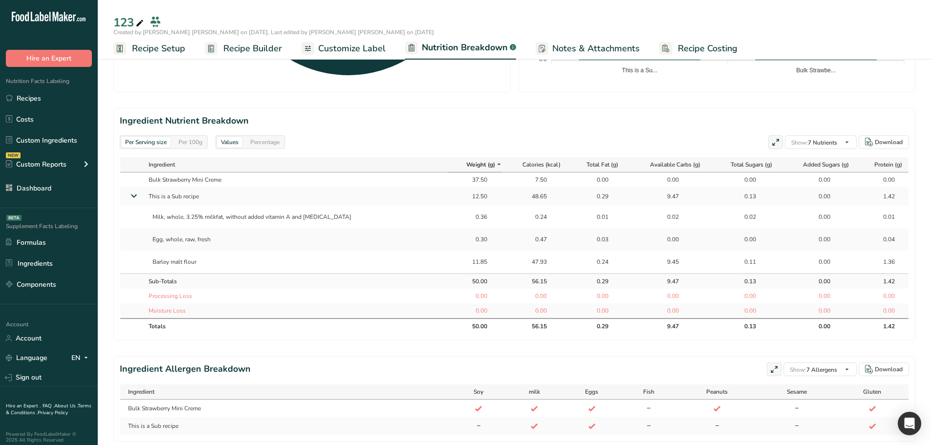
click at [466, 218] on div "0.36" at bounding box center [475, 217] width 24 height 9
click at [464, 216] on div "0.36" at bounding box center [475, 217] width 24 height 9
click at [472, 290] on td "0.00" at bounding box center [474, 296] width 53 height 15
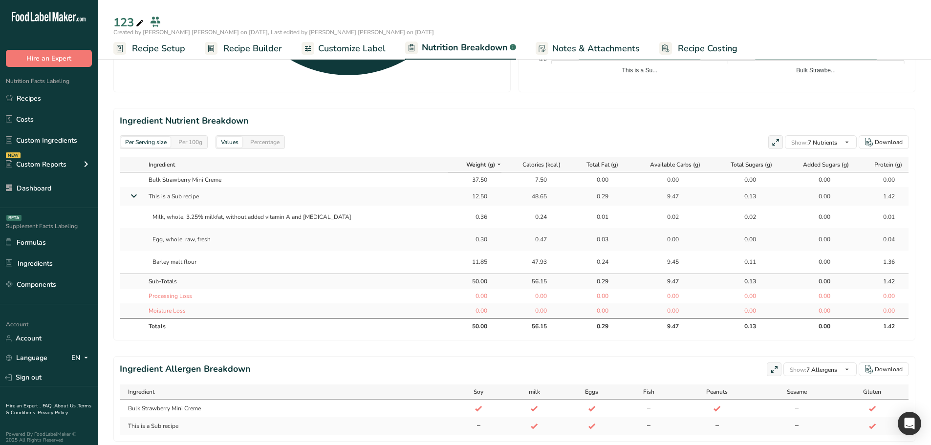
drag, startPoint x: 467, startPoint y: 266, endPoint x: 440, endPoint y: 175, distance: 95.8
click at [440, 174] on tbody "Bulk Strawberry Mini Creme 37.50 7.50 0.00 0.00 0.00 0.00 0.00 This is a Sub re…" at bounding box center [514, 246] width 789 height 146
click at [465, 249] on td "0.30" at bounding box center [474, 239] width 53 height 22
click at [239, 45] on span "Recipe Builder" at bounding box center [252, 48] width 59 height 13
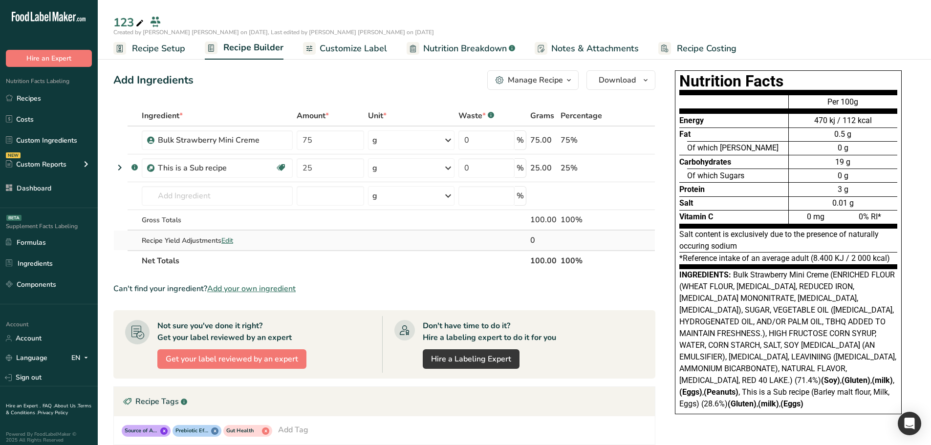
click at [227, 239] on span "Edit" at bounding box center [227, 240] width 12 height 9
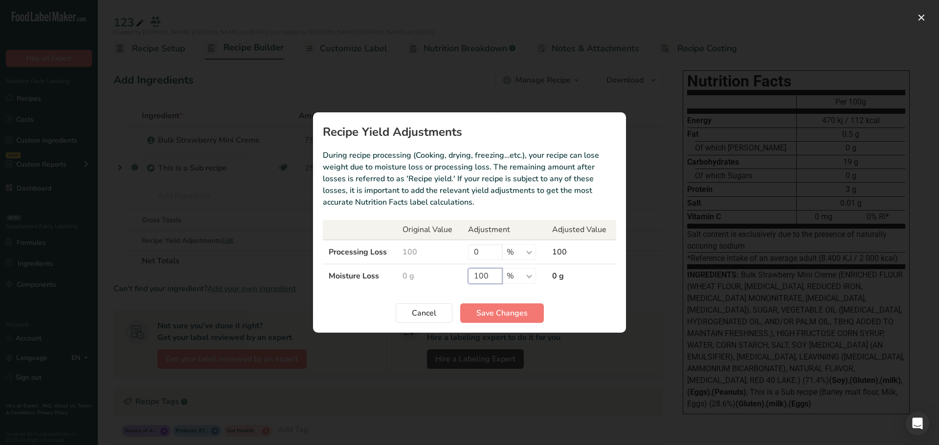
click at [485, 272] on input "100" at bounding box center [485, 276] width 34 height 16
click at [484, 272] on input "100" at bounding box center [485, 276] width 34 height 16
click at [419, 310] on span "Cancel" at bounding box center [424, 314] width 24 height 12
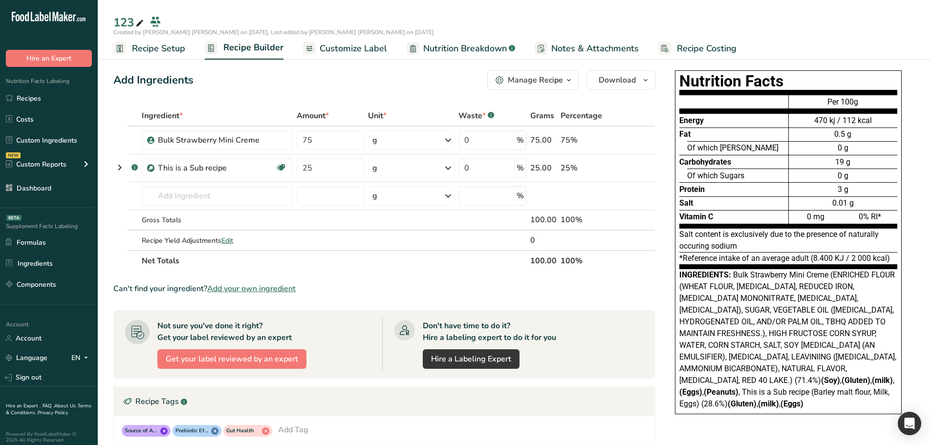
click at [449, 46] on span "Nutrition Breakdown" at bounding box center [465, 48] width 84 height 13
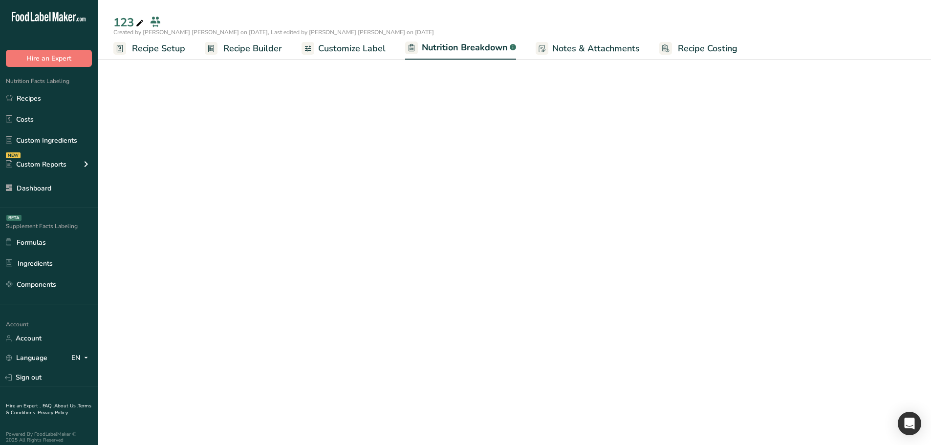
select select "Calories"
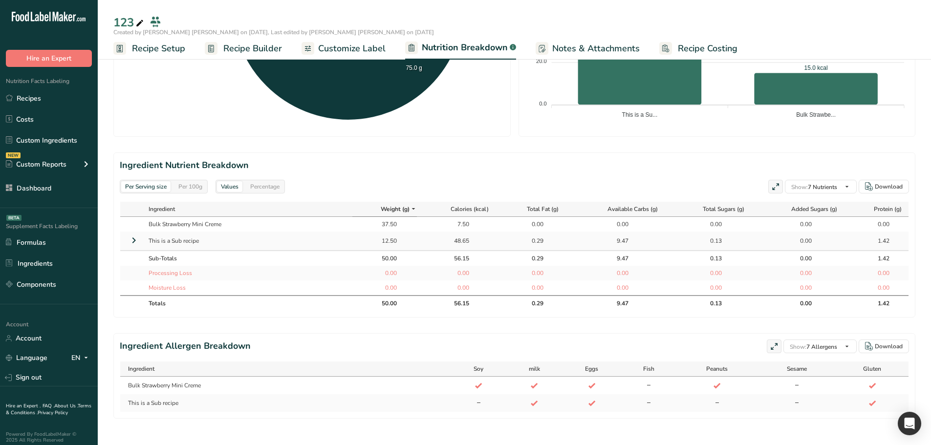
scroll to position [359, 0]
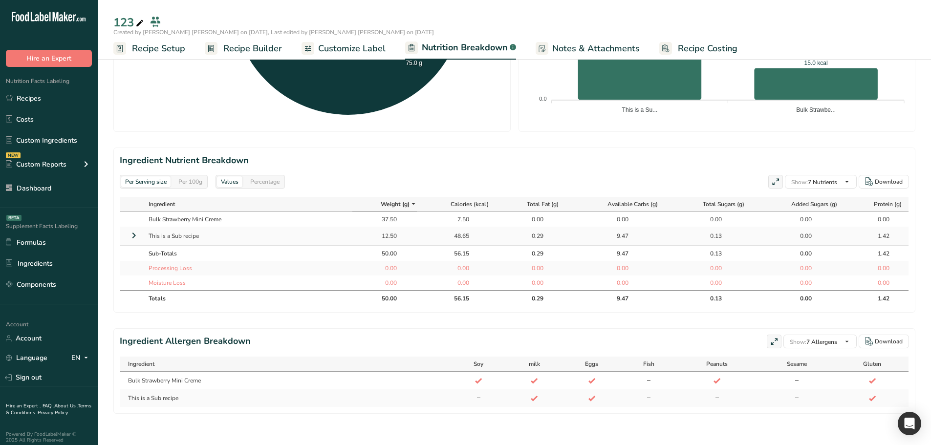
click at [133, 228] on icon at bounding box center [134, 236] width 12 height 18
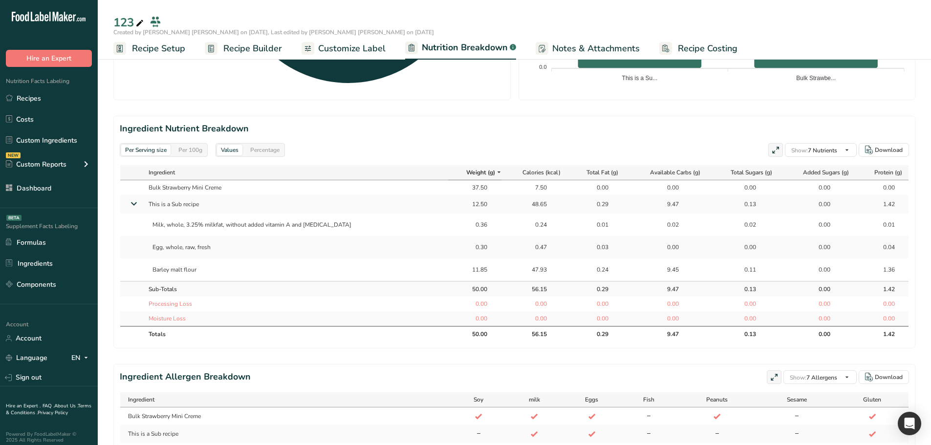
scroll to position [377, 0]
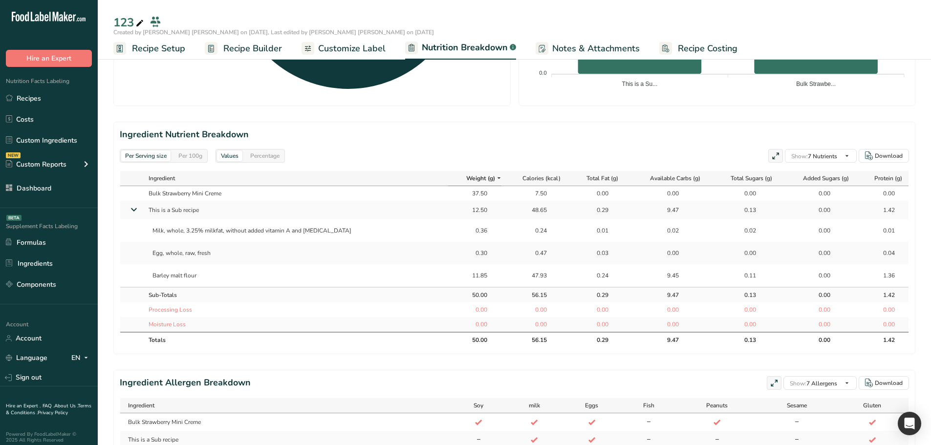
drag, startPoint x: 469, startPoint y: 275, endPoint x: 454, endPoint y: 229, distance: 48.9
click at [454, 229] on tbody "Bulk Strawberry Mini Creme 37.50 7.50 0.00 0.00 0.00 0.00 0.00 This is a Sub re…" at bounding box center [514, 259] width 789 height 146
click at [463, 232] on div "0.36" at bounding box center [475, 230] width 24 height 9
click at [463, 229] on div "0.36" at bounding box center [475, 230] width 24 height 9
drag, startPoint x: 447, startPoint y: 227, endPoint x: 483, endPoint y: 271, distance: 57.0
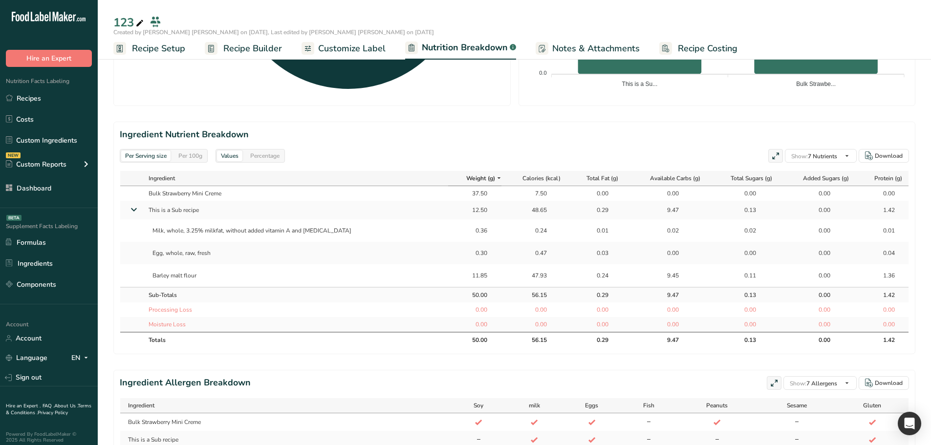
click at [483, 271] on tbody "Bulk Strawberry Mini Creme 37.50 7.50 0.00 0.00 0.00 0.00 0.00 This is a Sub re…" at bounding box center [514, 259] width 789 height 146
click at [502, 271] on td "47.93" at bounding box center [535, 275] width 66 height 22
drag, startPoint x: 474, startPoint y: 273, endPoint x: 453, endPoint y: 223, distance: 53.7
click at [453, 223] on tbody "Bulk Strawberry Mini Creme 37.50 7.50 0.00 0.00 0.00 0.00 0.00 This is a Sub re…" at bounding box center [514, 259] width 789 height 146
click at [480, 275] on td "11.85" at bounding box center [474, 275] width 53 height 22
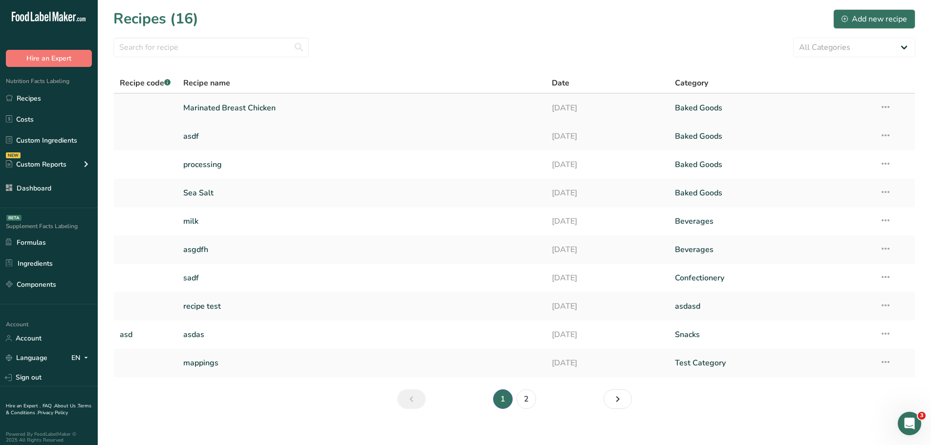
click at [248, 107] on link "Marinated Breast Chicken" at bounding box center [361, 108] width 357 height 21
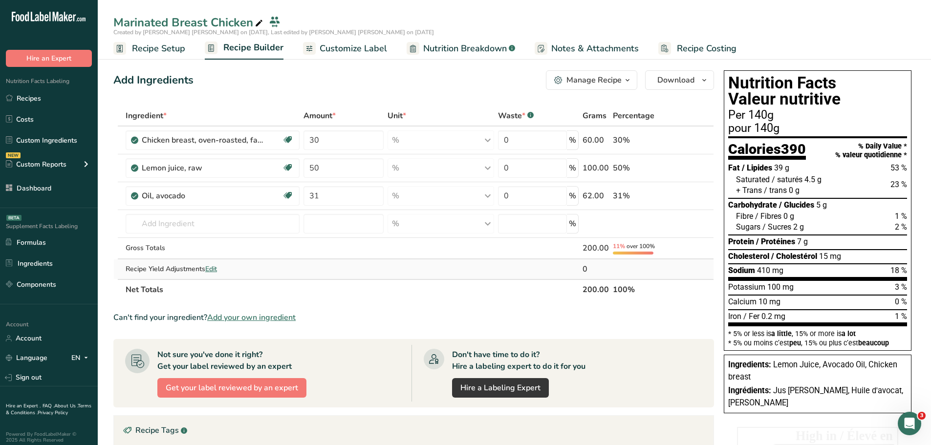
click at [212, 270] on span "Edit" at bounding box center [211, 268] width 12 height 9
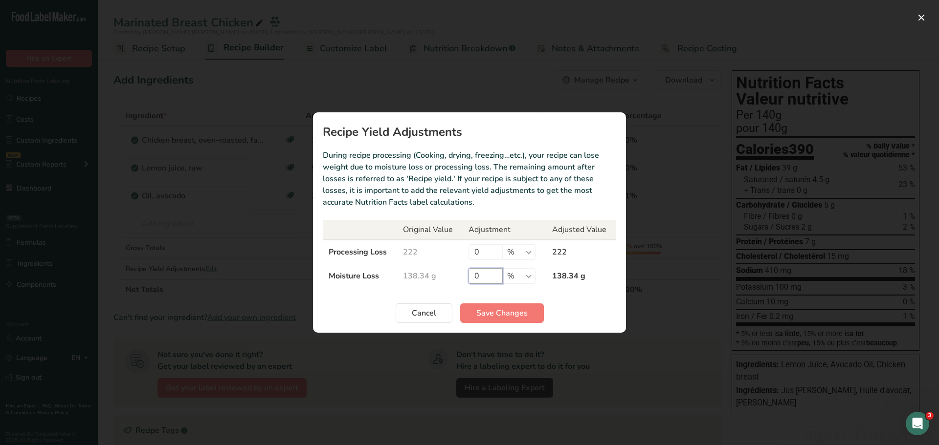
click at [486, 275] on input "0" at bounding box center [485, 276] width 34 height 16
type input "100"
click at [517, 328] on section "Recipe Yield Adjustments During recipe processing (Cooking, drying, freezing…et…" at bounding box center [469, 222] width 313 height 220
click at [512, 319] on button "Save Changes" at bounding box center [502, 314] width 84 height 20
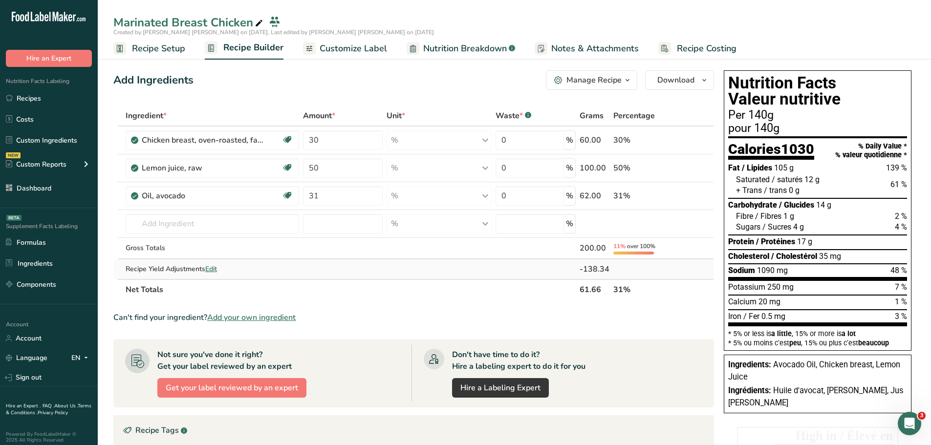
click at [217, 269] on span "Edit" at bounding box center [211, 268] width 12 height 9
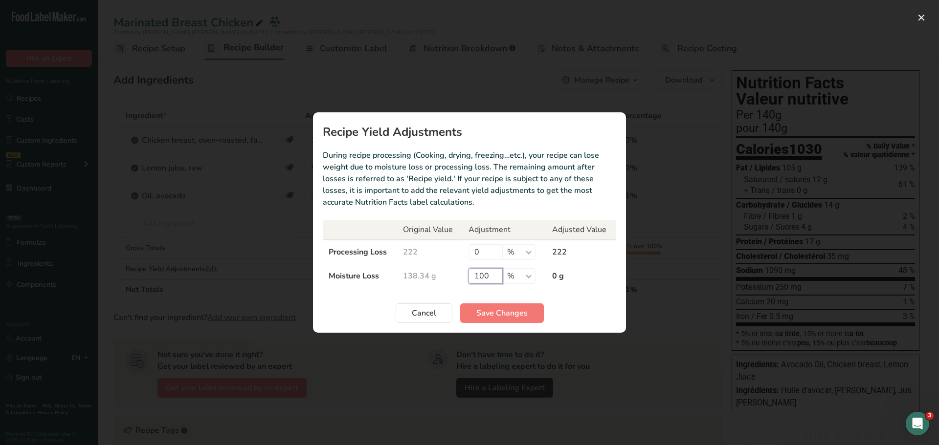
click at [484, 271] on input "100" at bounding box center [485, 276] width 34 height 16
click at [485, 272] on input "100" at bounding box center [485, 276] width 34 height 16
click at [483, 257] on input "0" at bounding box center [485, 252] width 34 height 16
type input "100"
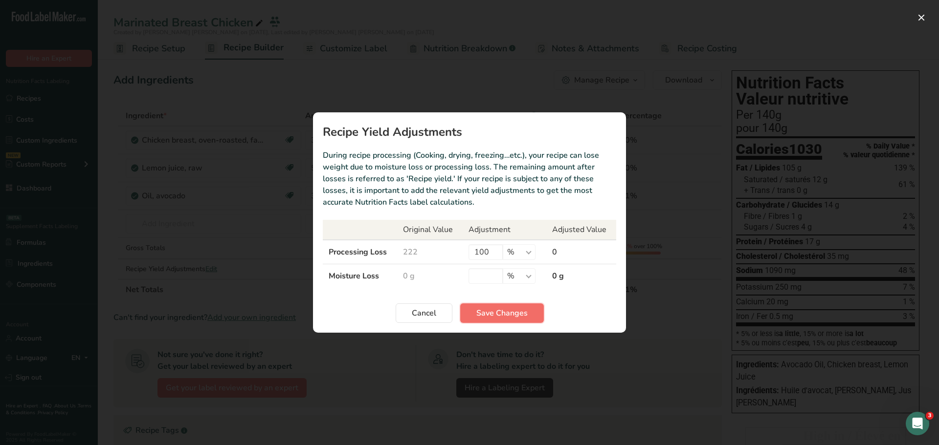
click at [482, 317] on span "Save Changes" at bounding box center [501, 314] width 51 height 12
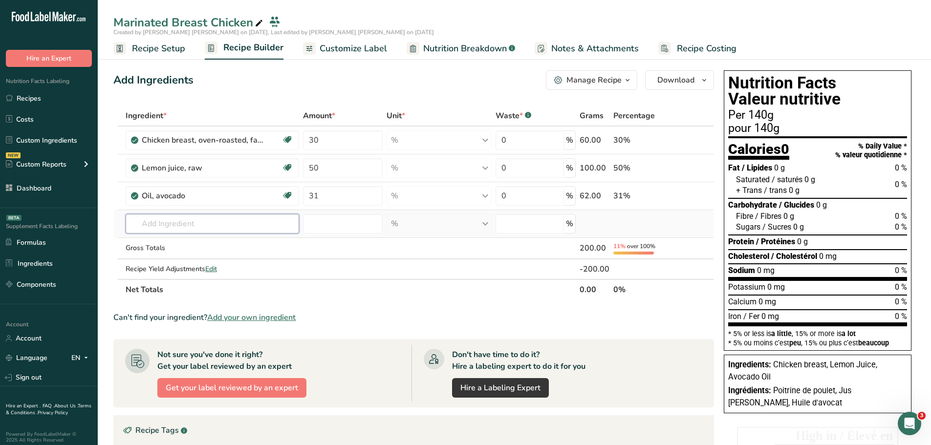
click at [188, 220] on input "text" at bounding box center [213, 224] width 174 height 20
click at [33, 98] on link "Recipes" at bounding box center [49, 98] width 98 height 19
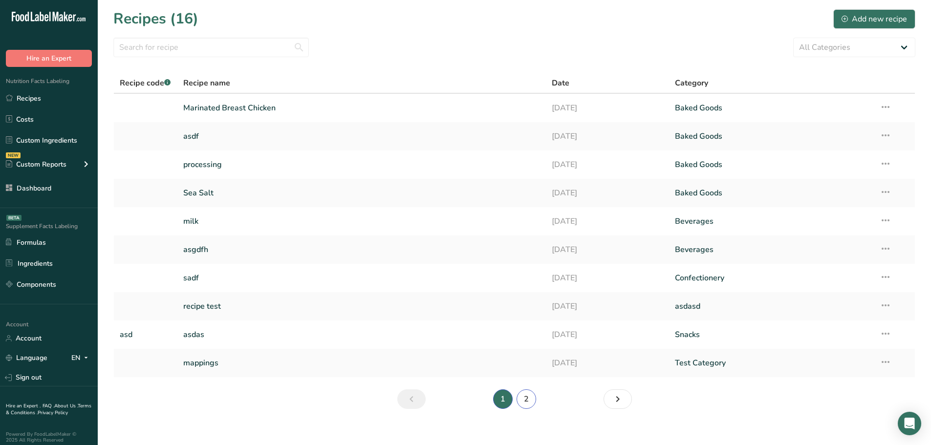
click at [532, 398] on link "2" at bounding box center [527, 400] width 20 height 20
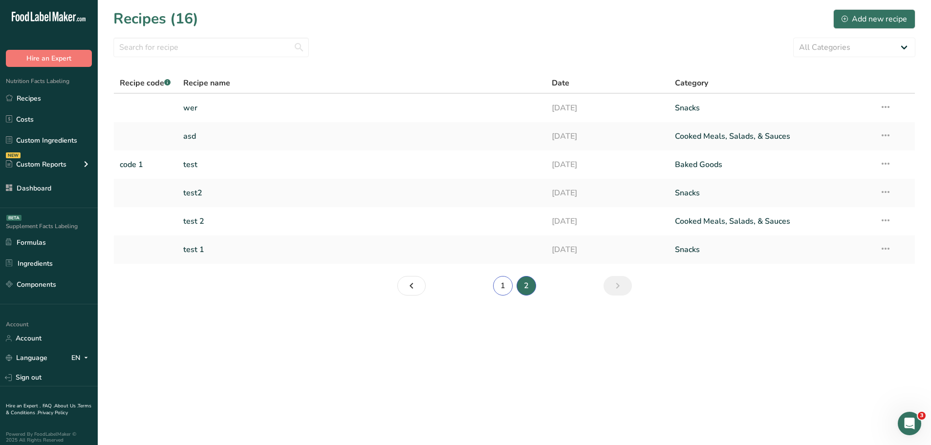
click at [495, 285] on link "1" at bounding box center [503, 286] width 20 height 20
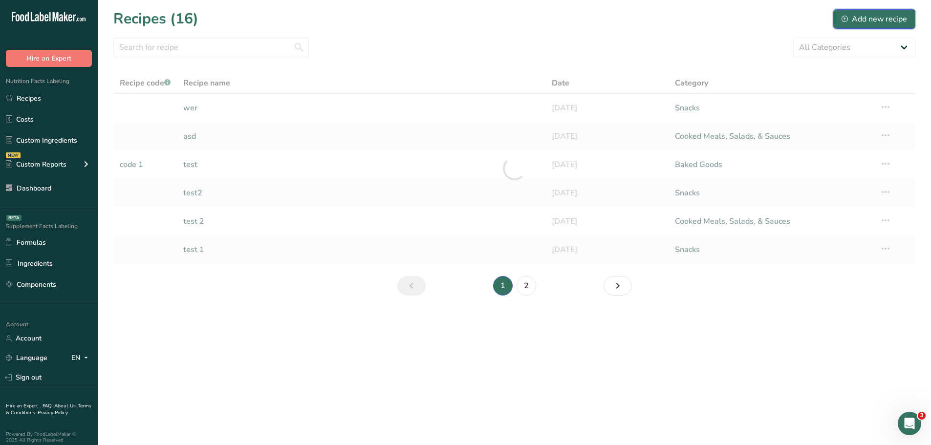
click at [870, 19] on div "Add new recipe" at bounding box center [875, 19] width 66 height 12
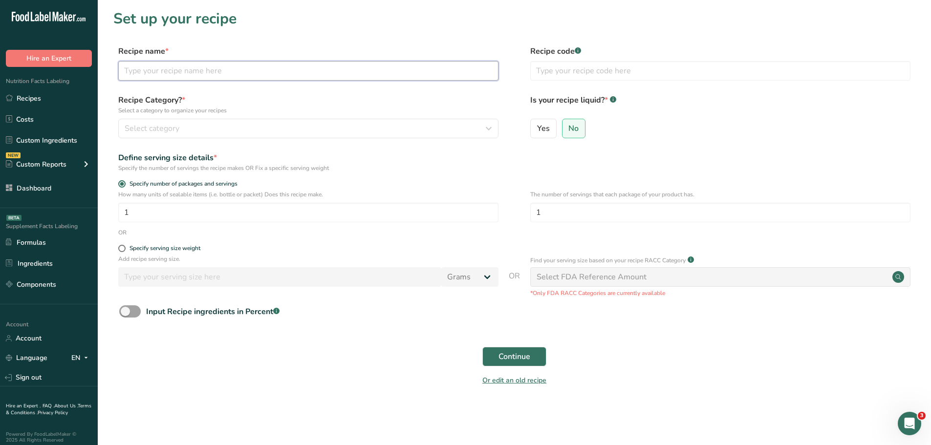
click at [220, 66] on input "text" at bounding box center [308, 71] width 380 height 20
type input "This is a Sub recipe"
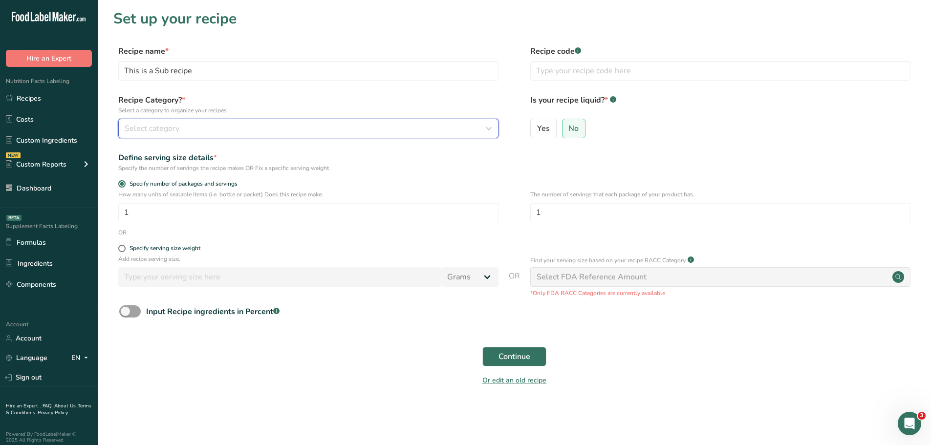
click at [223, 135] on button "Select category" at bounding box center [308, 129] width 380 height 20
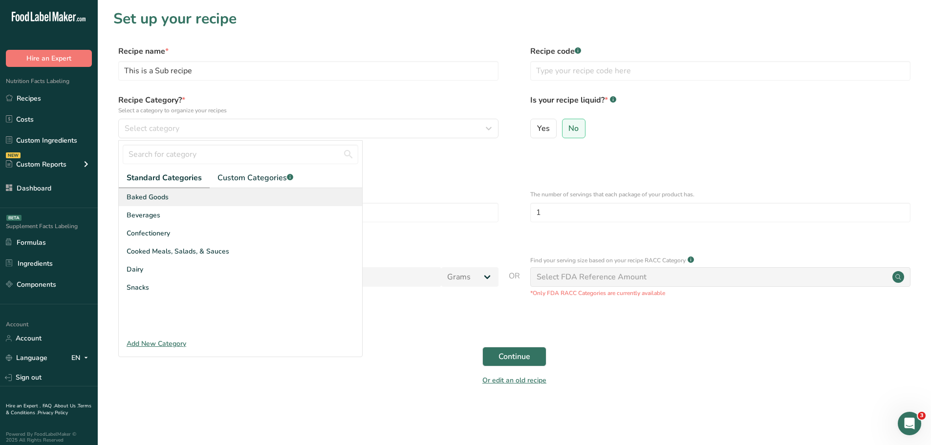
click at [195, 197] on div "Baked Goods" at bounding box center [240, 197] width 243 height 18
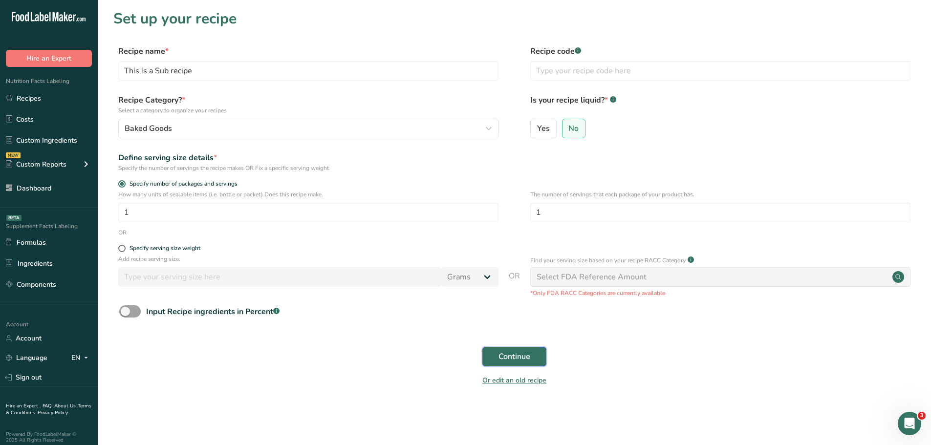
click at [507, 359] on span "Continue" at bounding box center [515, 357] width 32 height 12
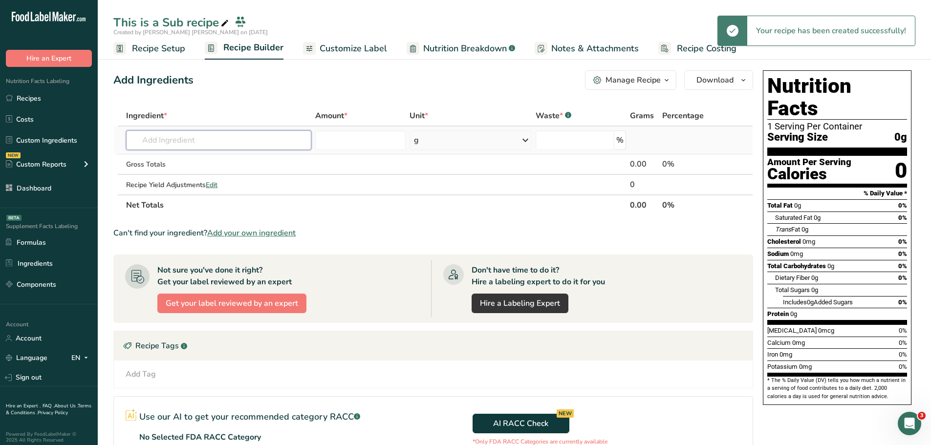
click at [185, 144] on input "text" at bounding box center [218, 141] width 185 height 20
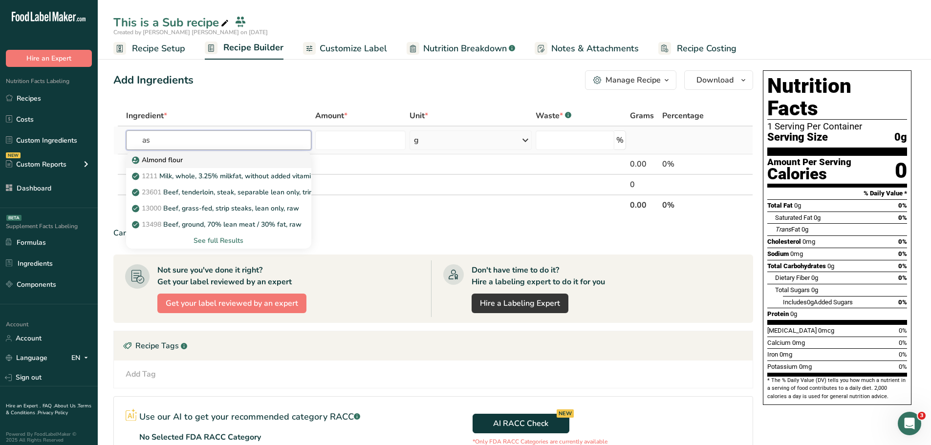
type input "as"
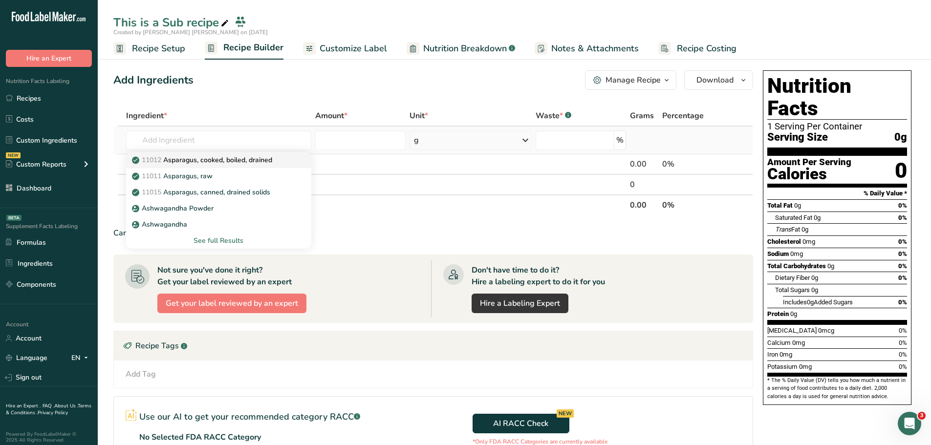
click at [187, 163] on p "11012 Asparagus, cooked, boiled, drained" at bounding box center [203, 160] width 138 height 10
type input "Asparagus, cooked, boiled, drained"
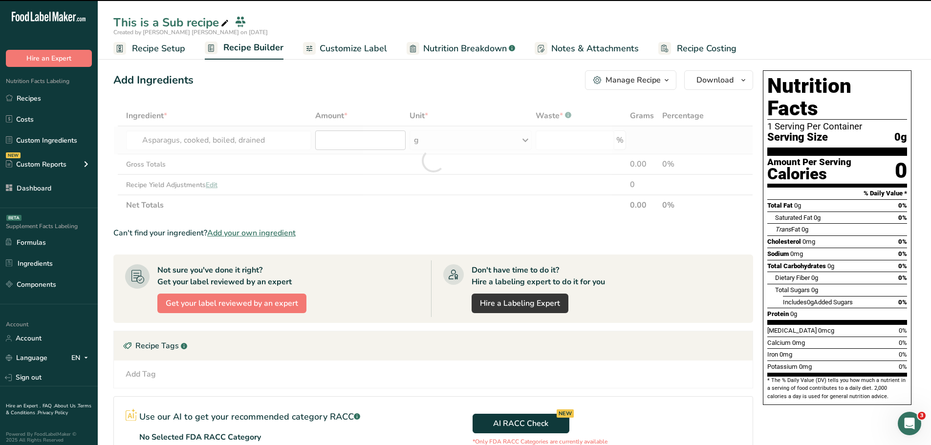
type input "0"
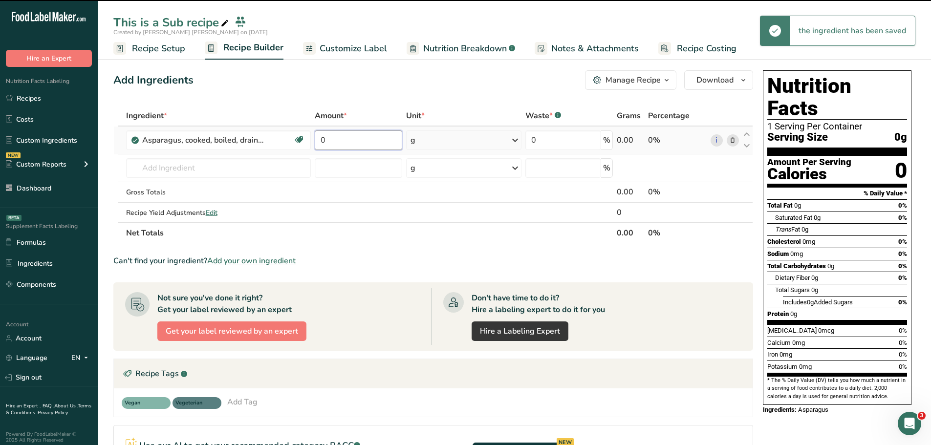
click at [356, 139] on input "0" at bounding box center [358, 141] width 87 height 20
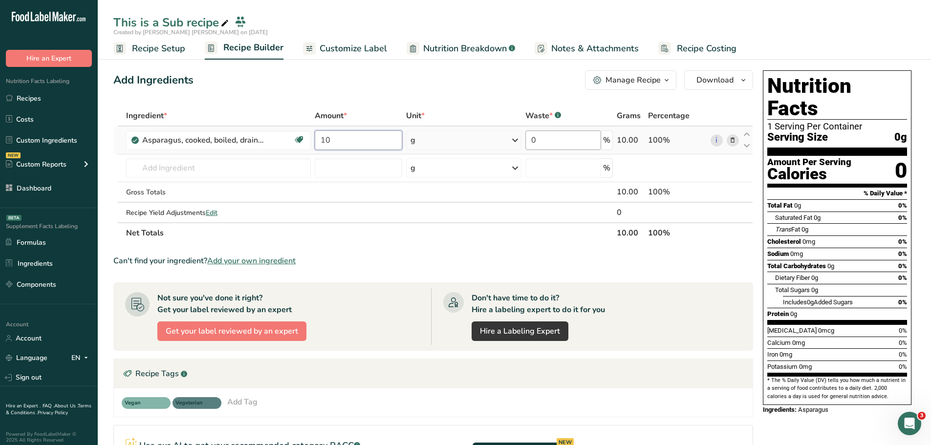
type input "10"
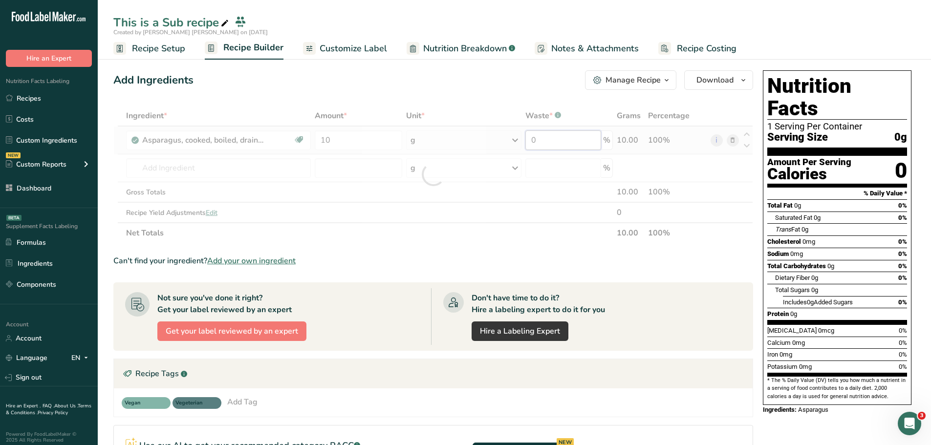
click at [572, 144] on div "Ingredient * Amount * Unit * Waste * .a-a{fill:#347362;}.b-a{fill:#fff;} Grams …" at bounding box center [433, 175] width 640 height 138
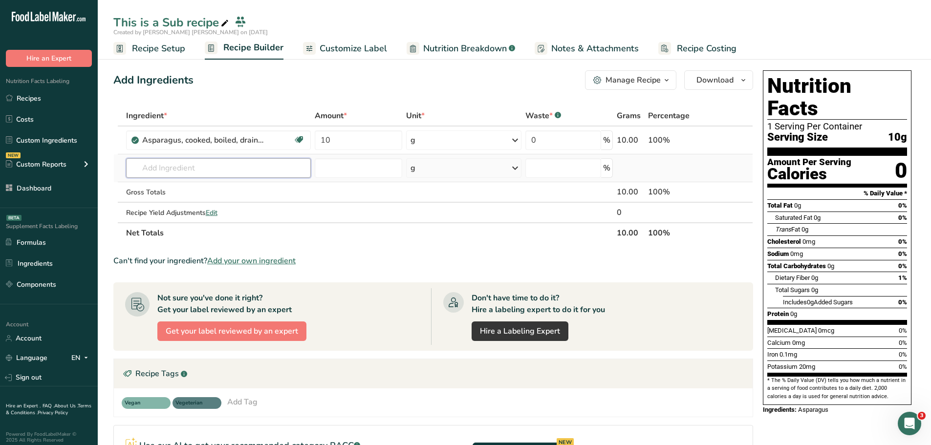
click at [230, 163] on div "Ingredient * Amount * Unit * Waste * .a-a{fill:#347362;}.b-a{fill:#fff;} Grams …" at bounding box center [433, 175] width 640 height 138
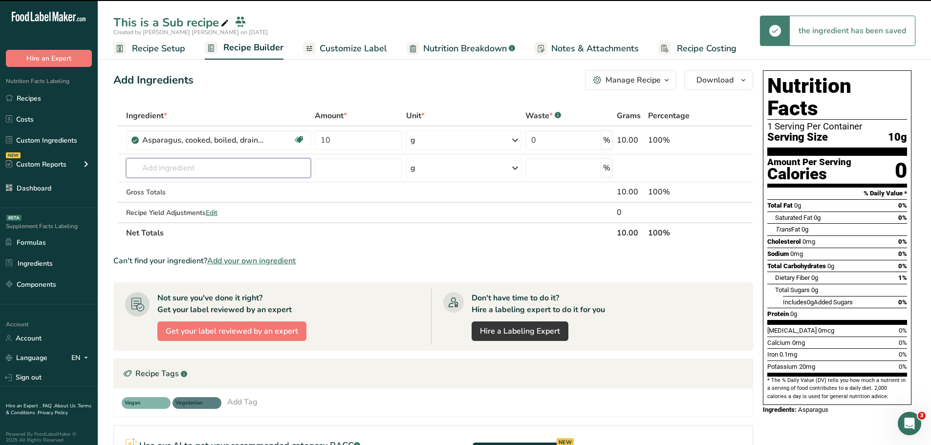
click at [221, 171] on input "text" at bounding box center [218, 168] width 185 height 20
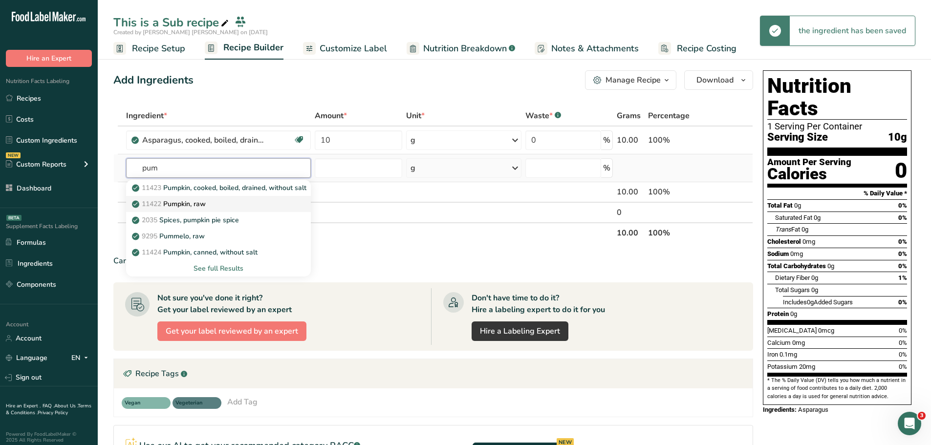
type input "pum"
click at [197, 202] on p "11422 Pumpkin, raw" at bounding box center [170, 204] width 72 height 10
type input "Pumpkin, raw"
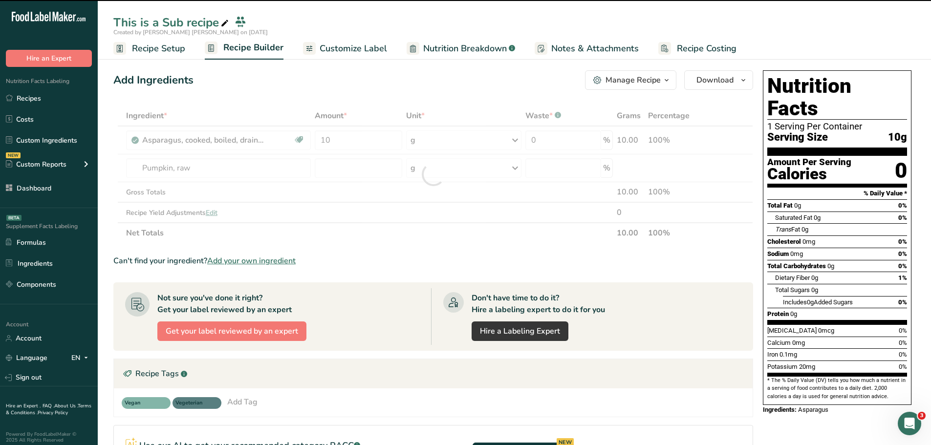
click at [336, 165] on div at bounding box center [433, 175] width 640 height 138
type input "0"
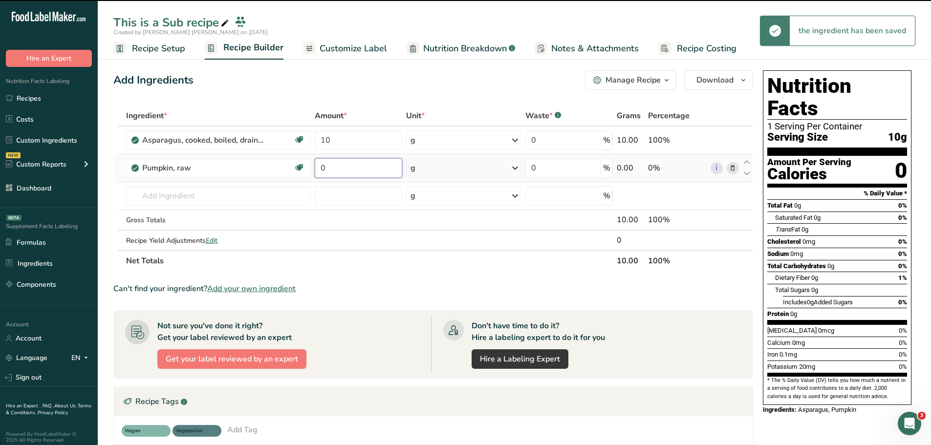
click at [352, 170] on input "0" at bounding box center [358, 168] width 87 height 20
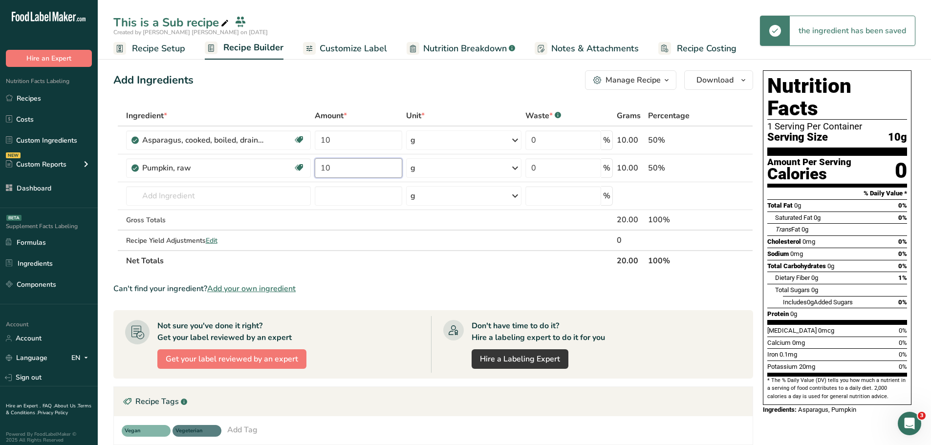
type input "10"
click at [391, 80] on div "Add Ingredients Manage Recipe Delete Recipe Duplicate Recipe Scale Recipe Save …" at bounding box center [433, 80] width 640 height 20
click at [675, 80] on button "Manage Recipe" at bounding box center [630, 80] width 91 height 20
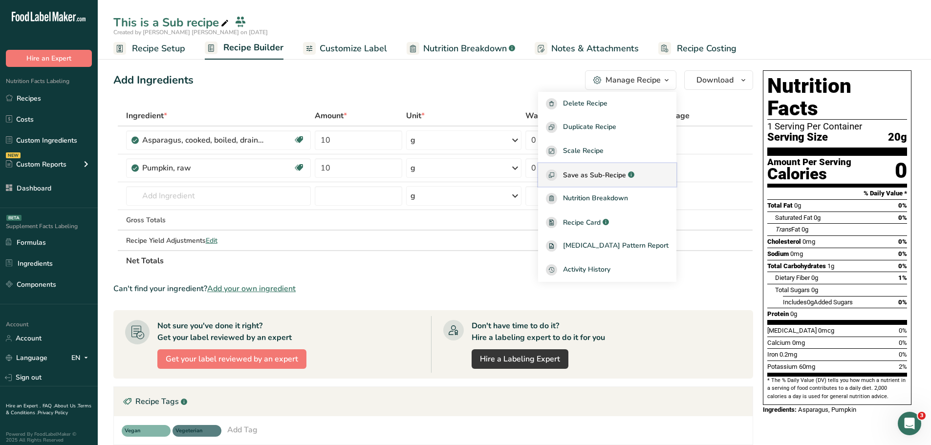
click at [613, 173] on span "Save as Sub-Recipe" at bounding box center [594, 175] width 63 height 10
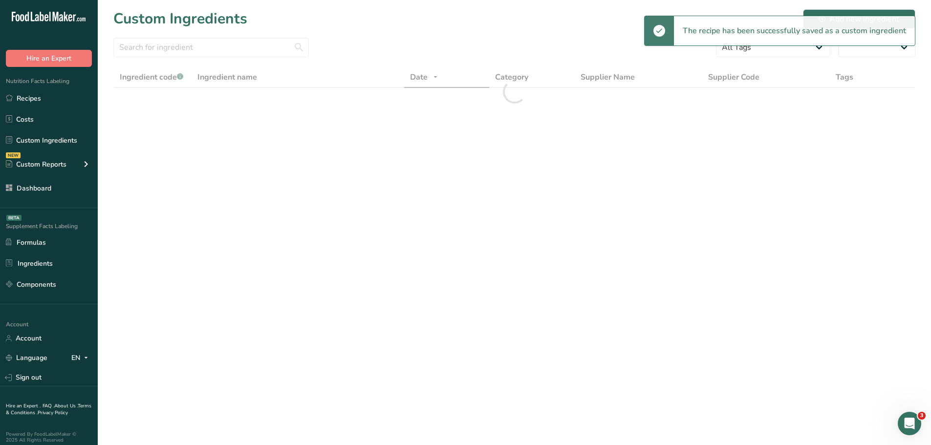
select select "30"
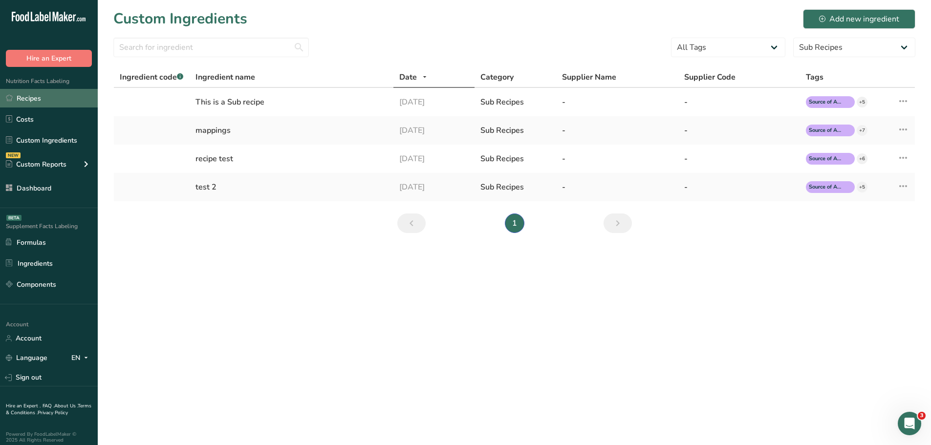
click at [36, 102] on link "Recipes" at bounding box center [49, 98] width 98 height 19
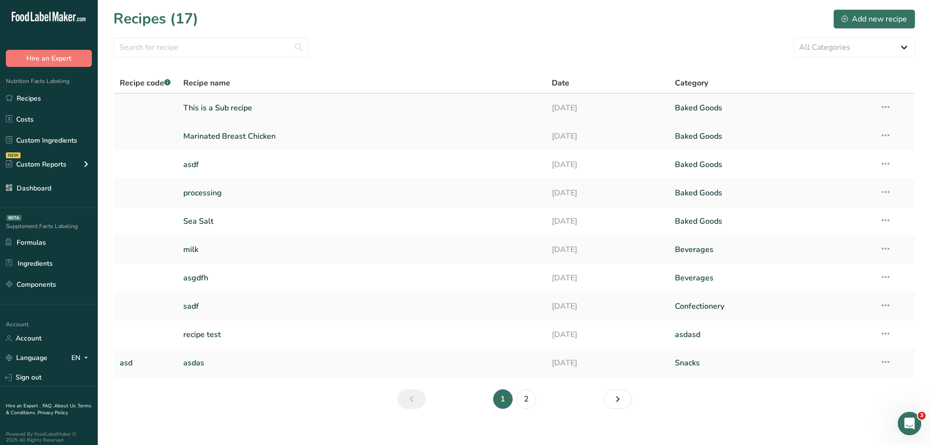
click at [242, 110] on link "This is a Sub recipe" at bounding box center [361, 108] width 357 height 21
drag, startPoint x: 208, startPoint y: 133, endPoint x: 213, endPoint y: 134, distance: 5.0
click at [208, 133] on link "Marinated Breast Chicken" at bounding box center [361, 136] width 357 height 21
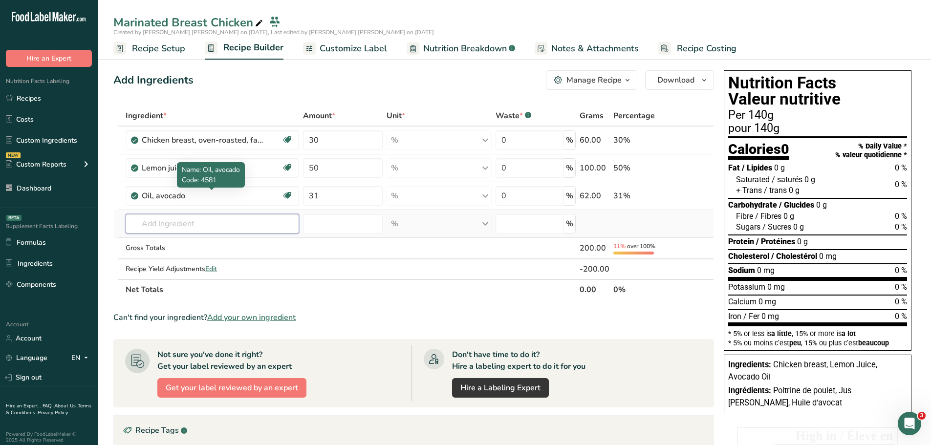
click at [241, 230] on input "text" at bounding box center [213, 224] width 174 height 20
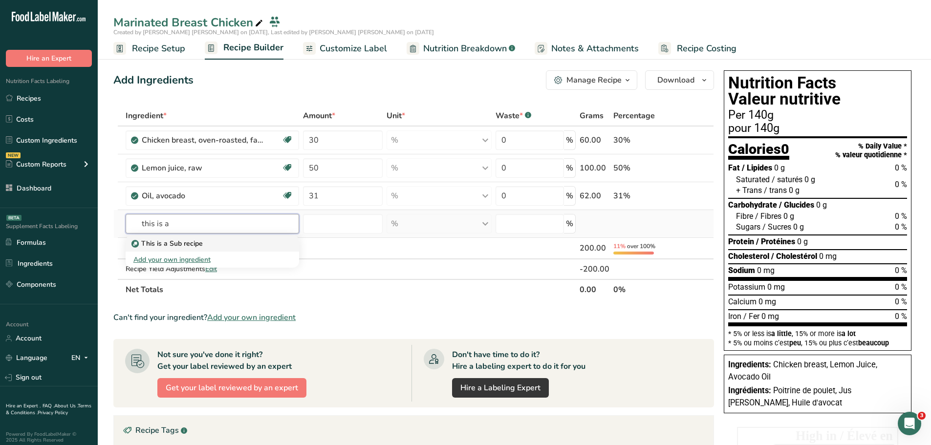
type input "this is a"
click at [221, 246] on div "This is a Sub recipe" at bounding box center [204, 244] width 142 height 10
type input "This is a Sub recipe"
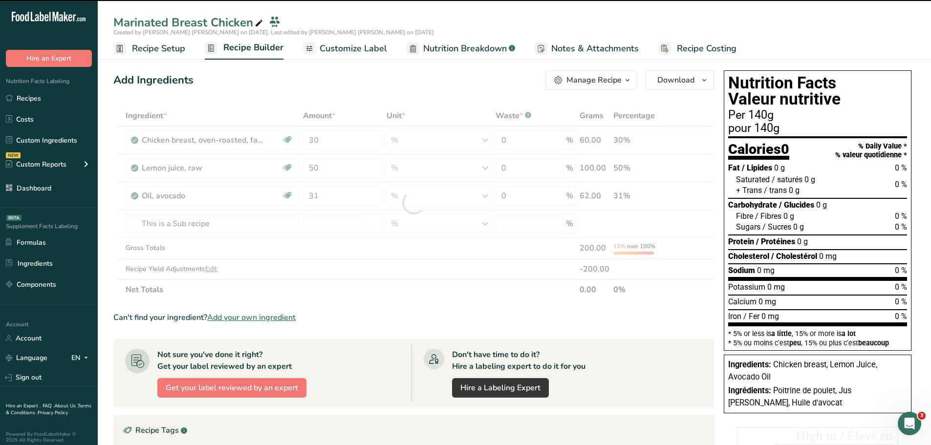
type input "0"
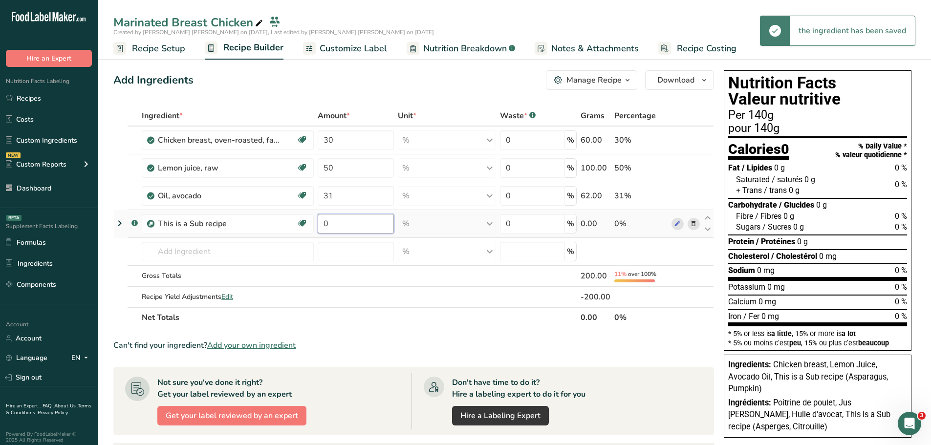
click at [331, 230] on input "0" at bounding box center [356, 224] width 76 height 20
type input "10"
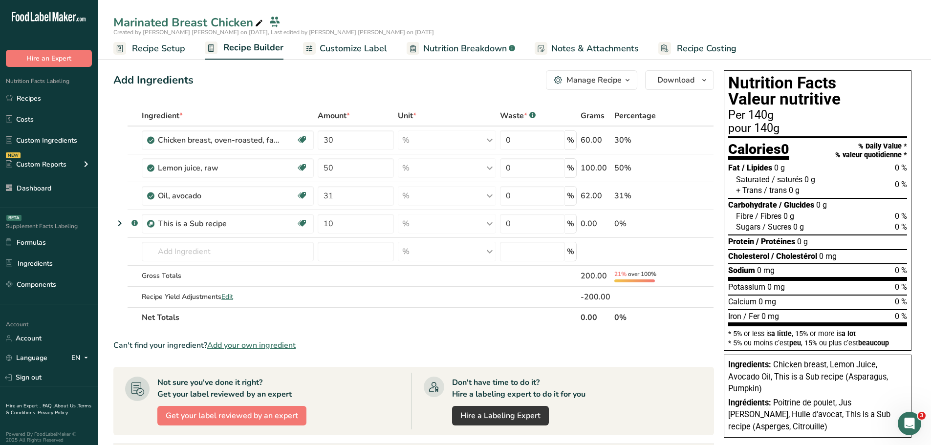
click at [346, 320] on div "Ingredient * Amount * Unit * Waste * .a-a{fill:#347362;}.b-a{fill:#fff;} Grams …" at bounding box center [413, 217] width 601 height 222
click at [173, 48] on span "Recipe Setup" at bounding box center [158, 48] width 53 height 13
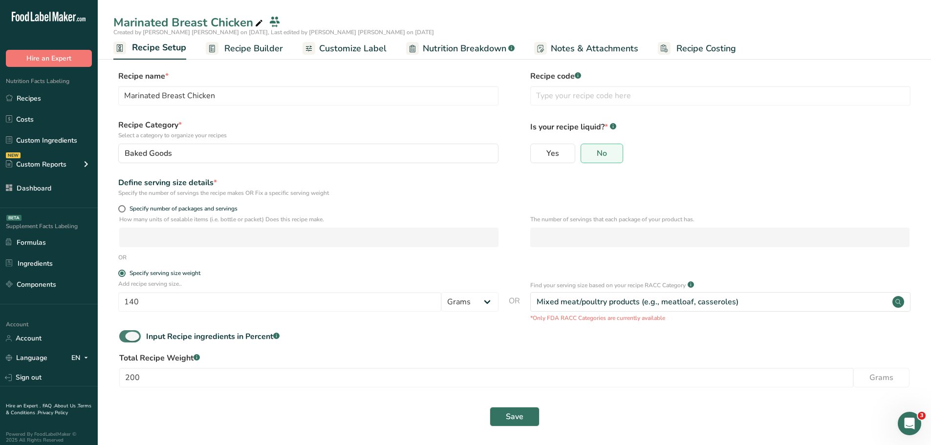
click at [135, 340] on span at bounding box center [130, 336] width 22 height 12
click at [126, 340] on input "Input Recipe ingredients in Percent .a-a{fill:#347362;}.b-a{fill:#fff;}" at bounding box center [122, 336] width 6 height 6
checkbox input "false"
click at [230, 298] on input "140" at bounding box center [279, 302] width 323 height 20
type input "100"
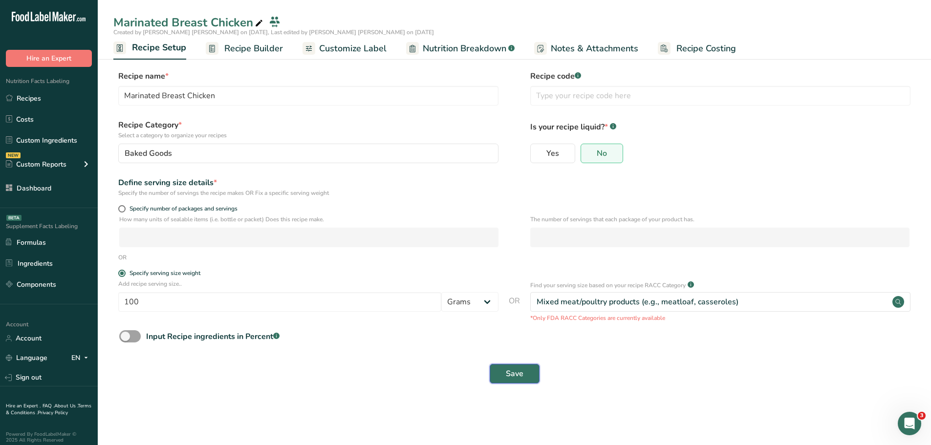
click at [513, 370] on span "Save" at bounding box center [515, 374] width 18 height 12
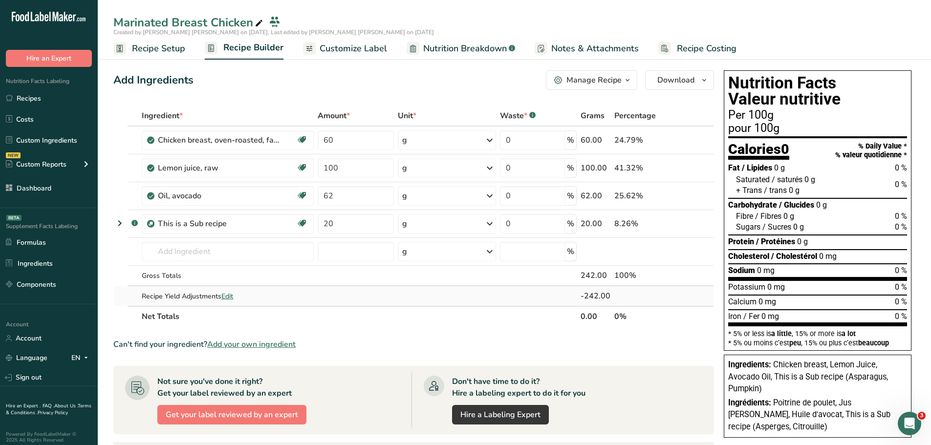
click at [230, 295] on span "Edit" at bounding box center [227, 296] width 12 height 9
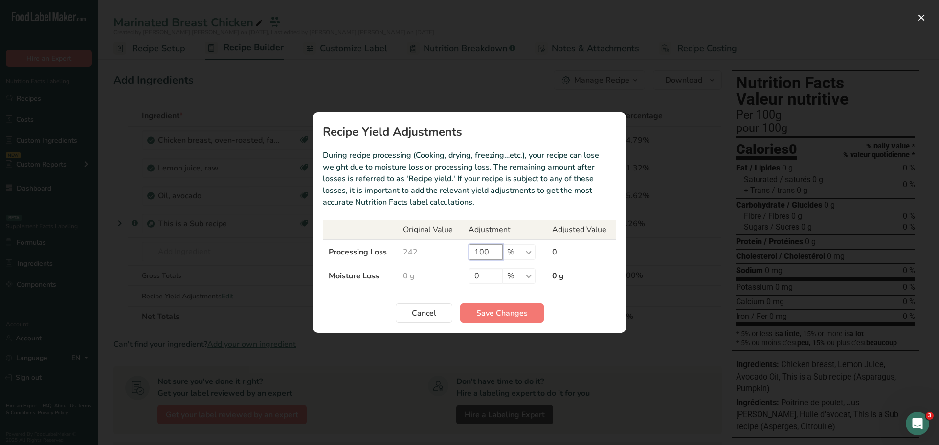
click at [477, 249] on input "100" at bounding box center [485, 252] width 34 height 16
click at [496, 275] on input "0" at bounding box center [485, 276] width 34 height 16
type input "100"
click at [491, 304] on button "Save Changes" at bounding box center [502, 314] width 84 height 20
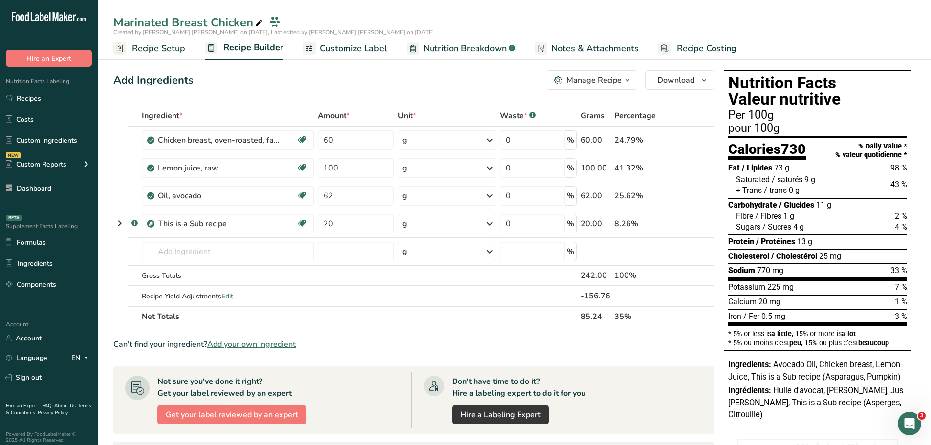
click at [355, 94] on div "Add Ingredients Manage Recipe Delete Recipe Duplicate Recipe Scale Recipe Save …" at bounding box center [416, 369] width 607 height 607
